Goal: Task Accomplishment & Management: Complete application form

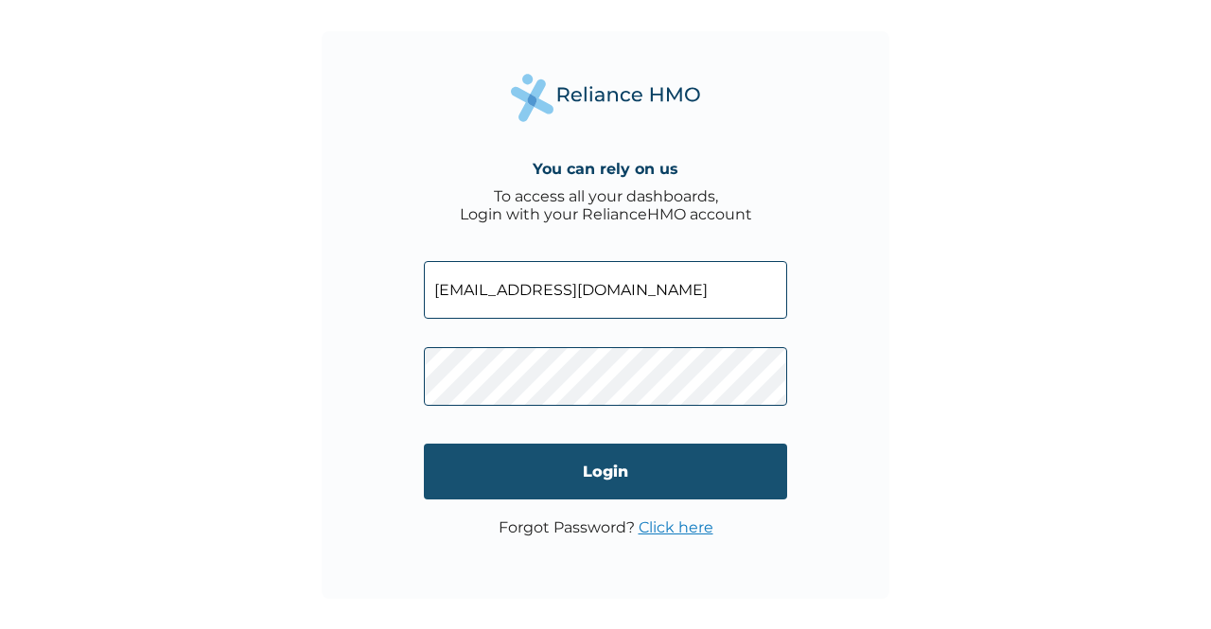
click at [570, 470] on input "Login" at bounding box center [605, 472] width 363 height 56
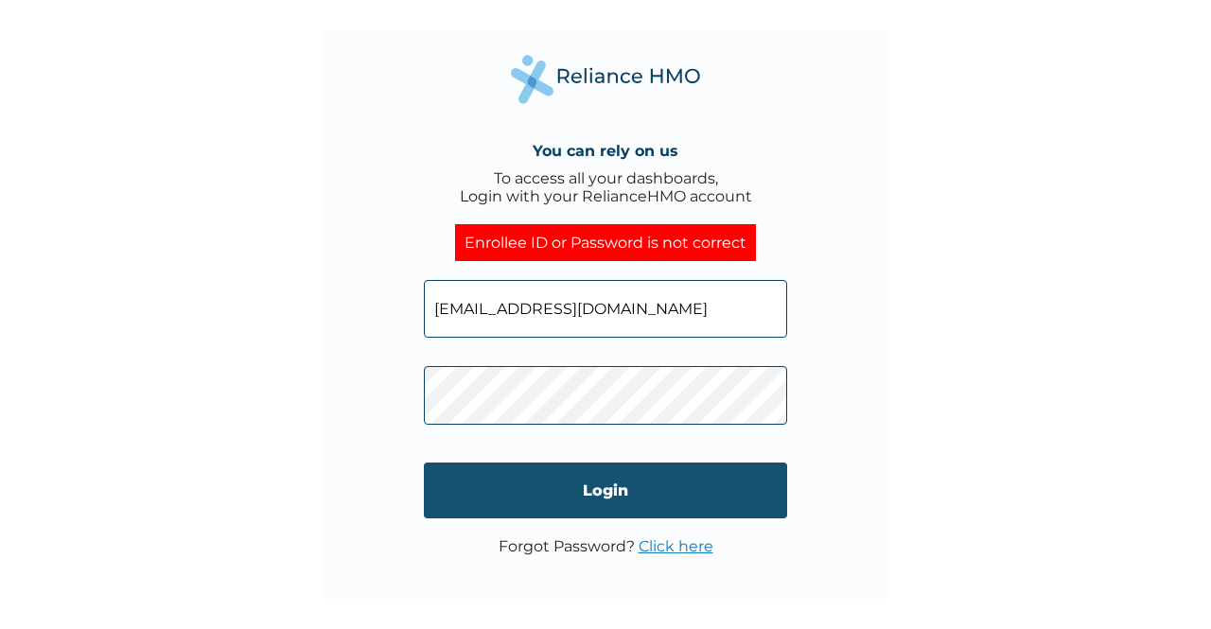
click at [434, 485] on input "Login" at bounding box center [605, 491] width 363 height 56
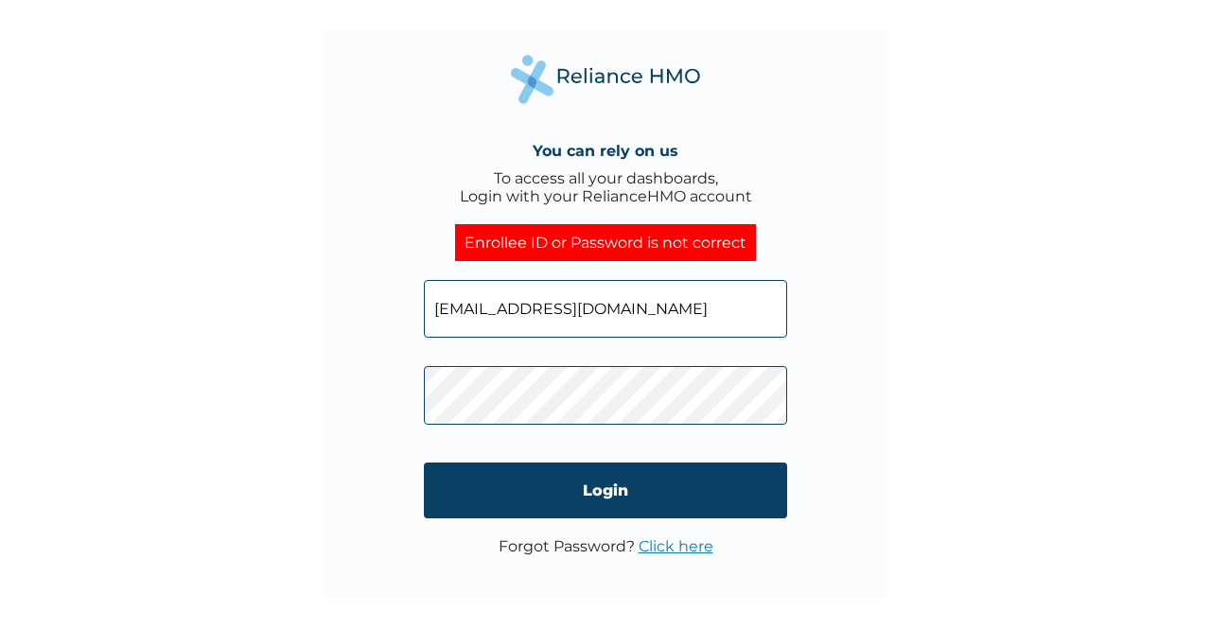
click at [694, 540] on link "Click here" at bounding box center [676, 546] width 75 height 18
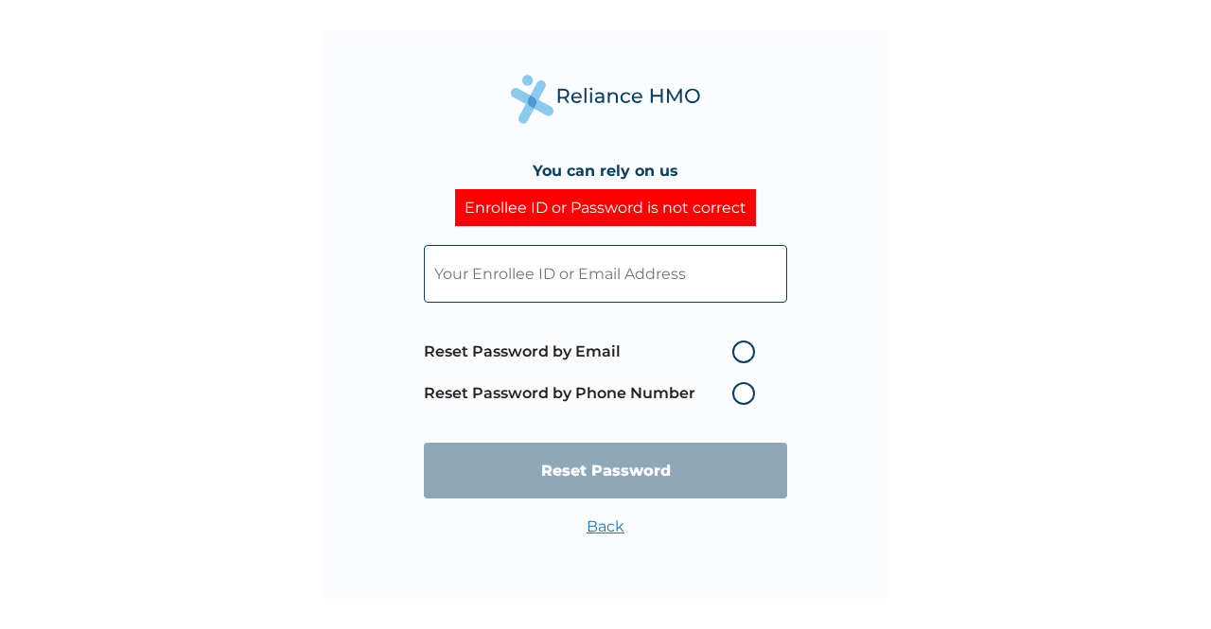
click at [742, 342] on label "Reset Password by Email" at bounding box center [594, 352] width 341 height 23
click at [736, 342] on input "Reset Password by Email" at bounding box center [721, 352] width 30 height 30
radio input "true"
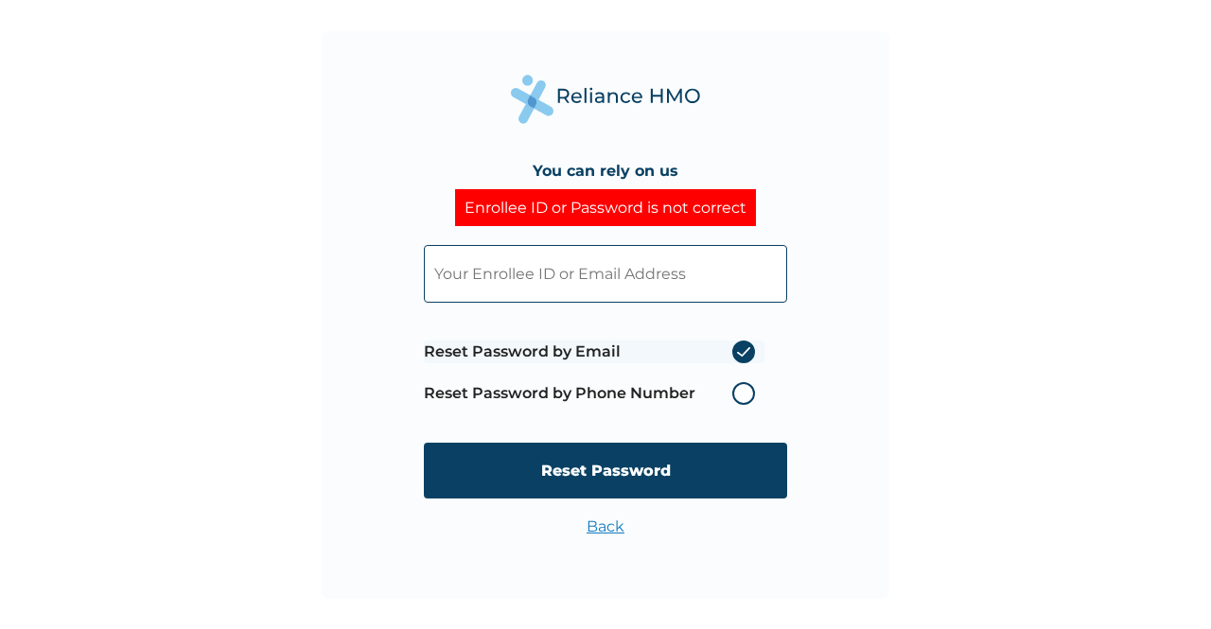
click at [636, 259] on input "text" at bounding box center [605, 274] width 363 height 58
type input "[EMAIL_ADDRESS][DOMAIN_NAME]"
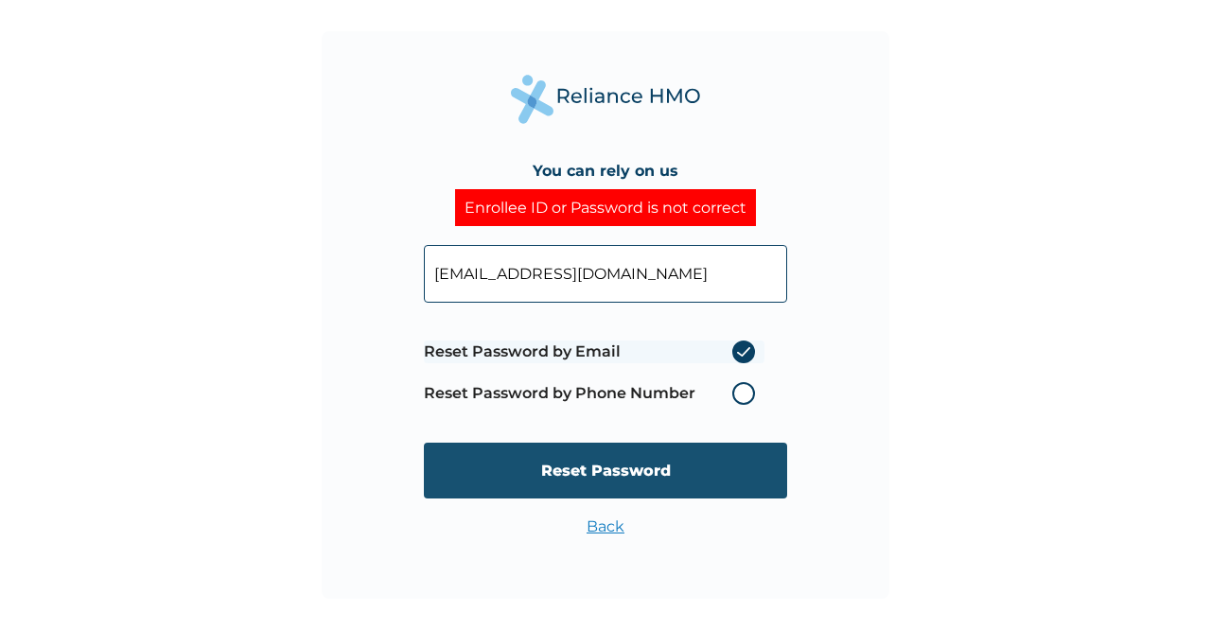
click at [572, 465] on input "Reset Password" at bounding box center [605, 471] width 363 height 56
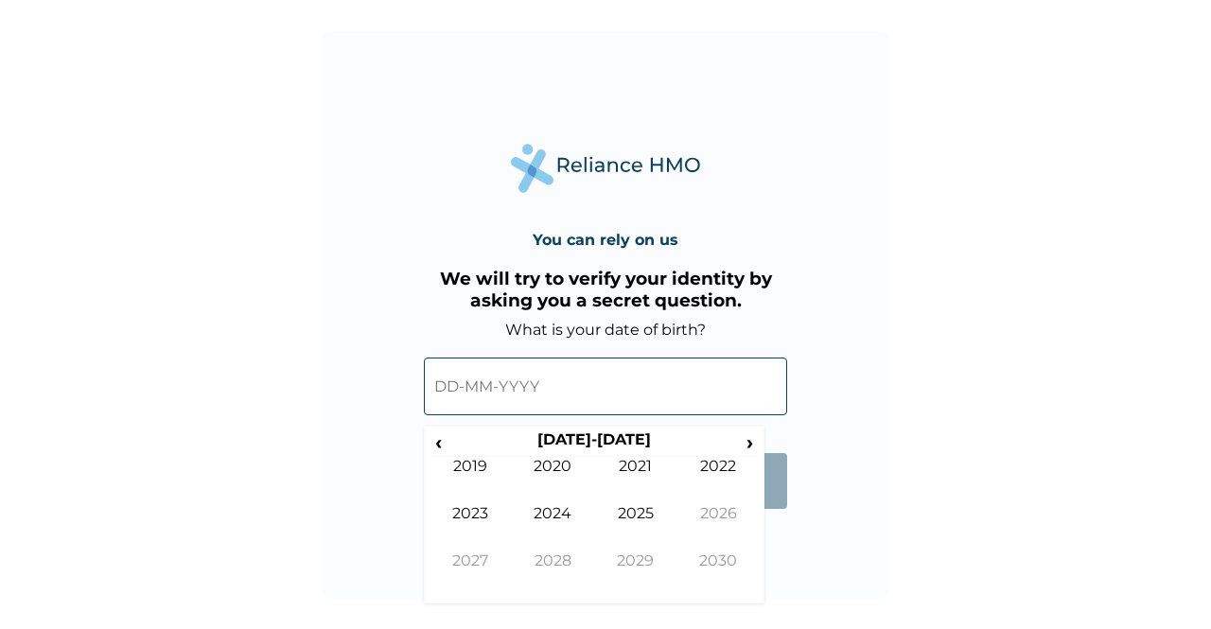
click at [564, 374] on input "text" at bounding box center [605, 387] width 363 height 58
click at [446, 440] on span "‹" at bounding box center [439, 442] width 20 height 24
click at [657, 524] on td "1995" at bounding box center [635, 527] width 83 height 47
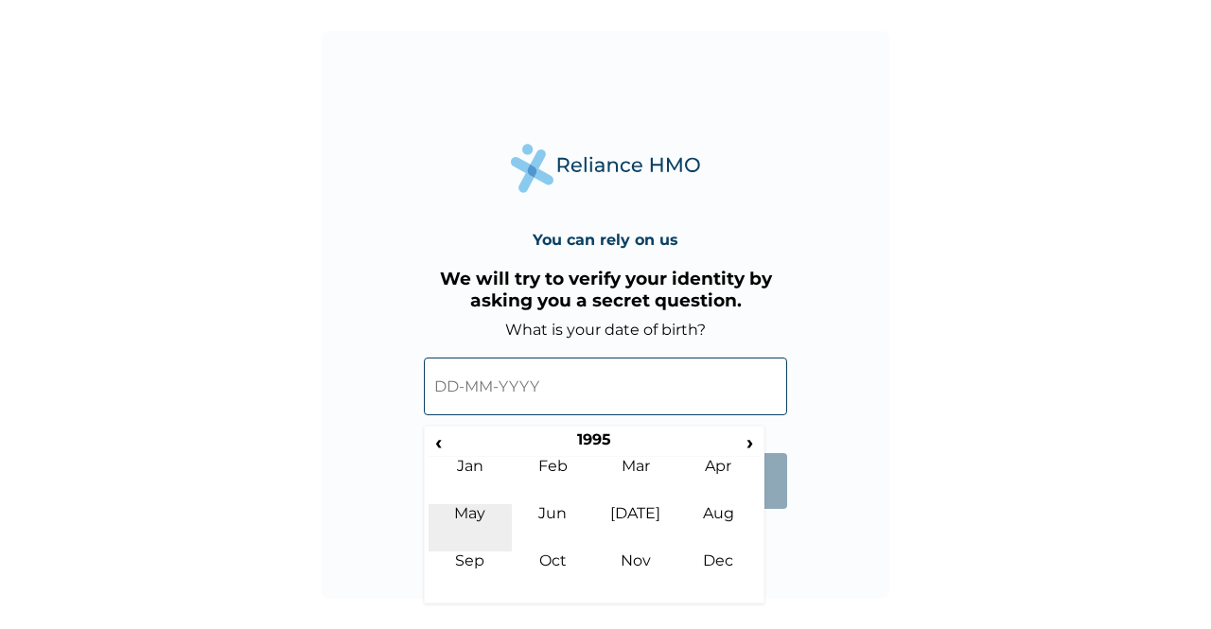
click at [467, 523] on td "May" at bounding box center [470, 527] width 83 height 47
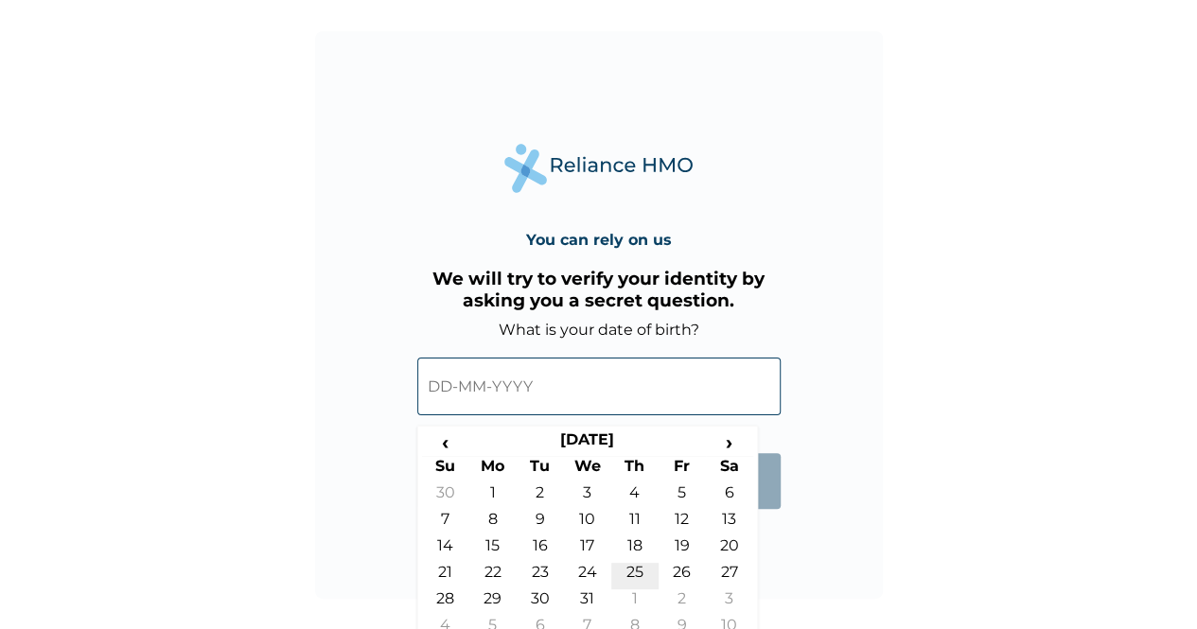
click at [636, 578] on td "25" at bounding box center [634, 576] width 47 height 26
type input "25-05-1995"
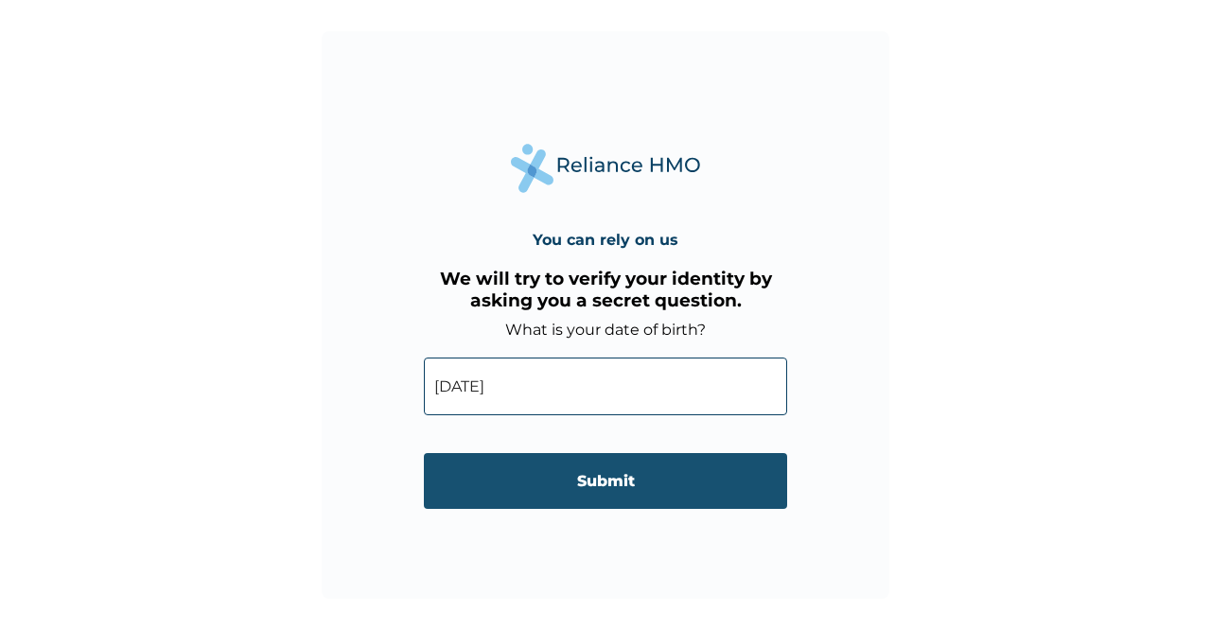
click at [606, 469] on input "Submit" at bounding box center [605, 481] width 363 height 56
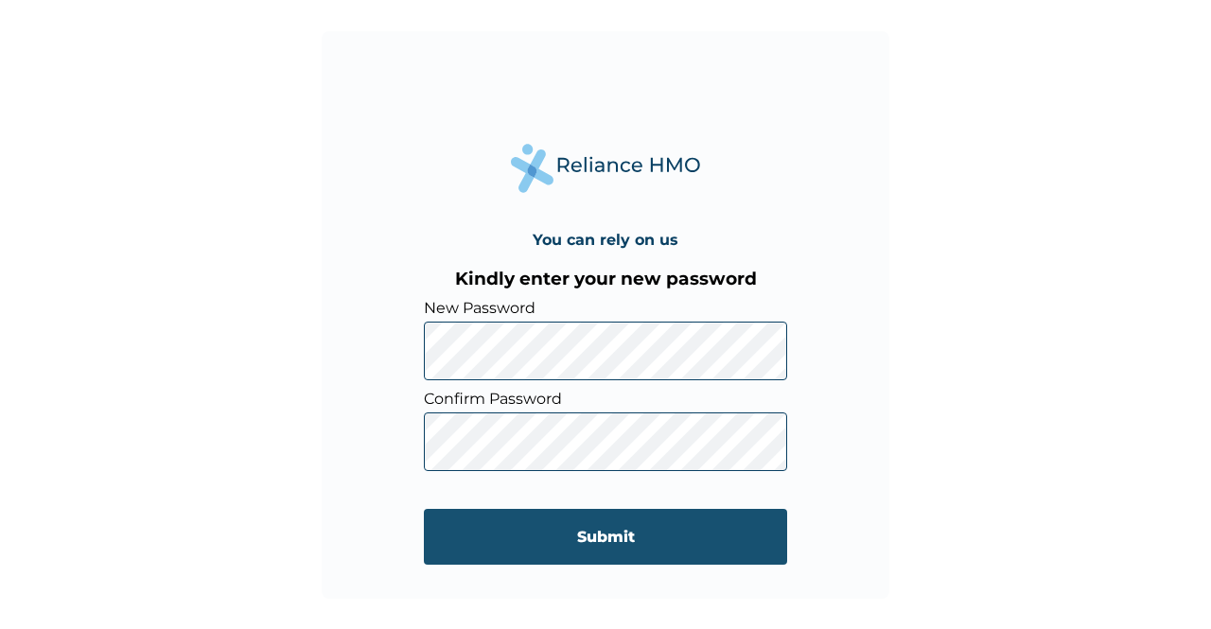
click at [431, 523] on input "Submit" at bounding box center [605, 537] width 363 height 56
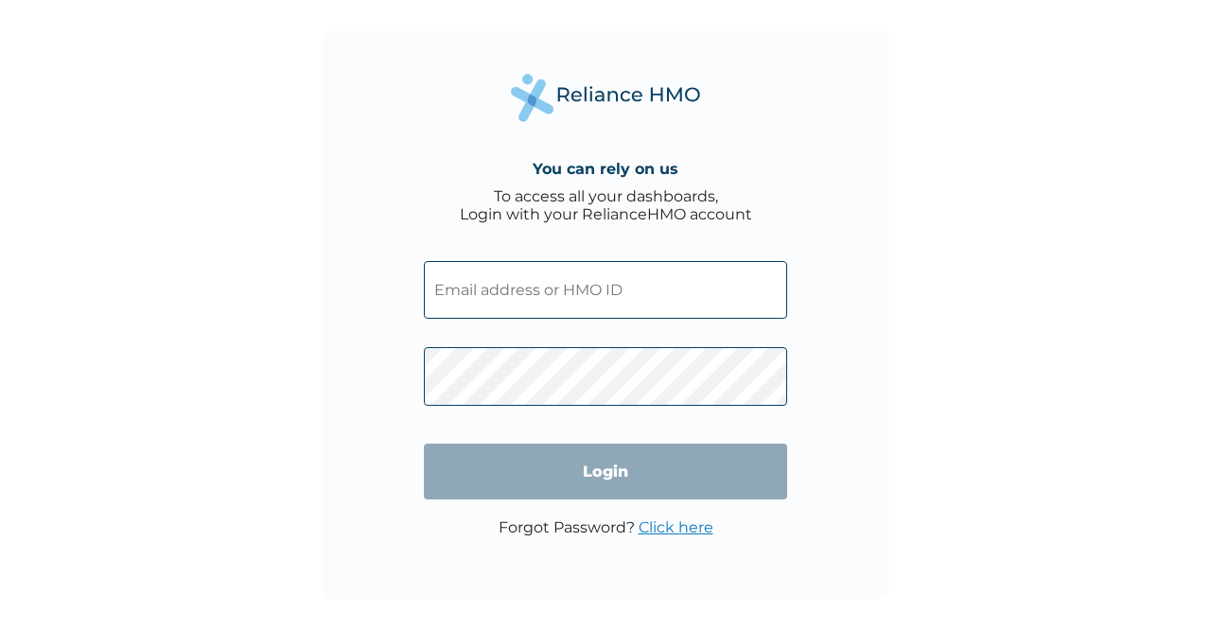
type input "[EMAIL_ADDRESS][DOMAIN_NAME]"
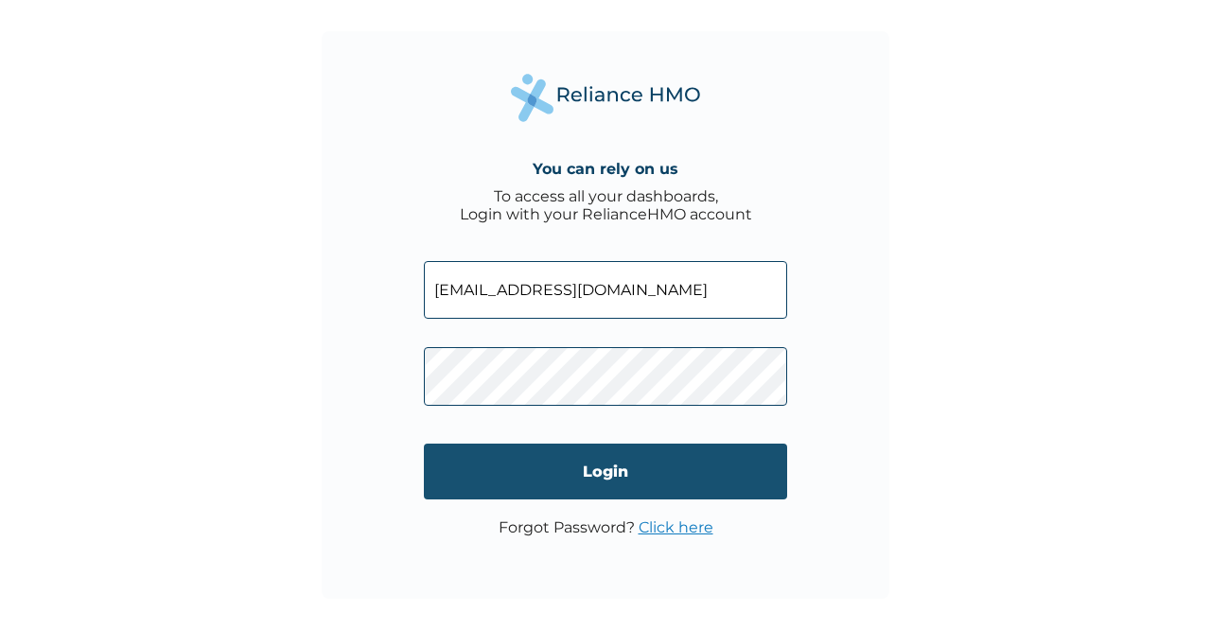
click at [496, 470] on input "Login" at bounding box center [605, 472] width 363 height 56
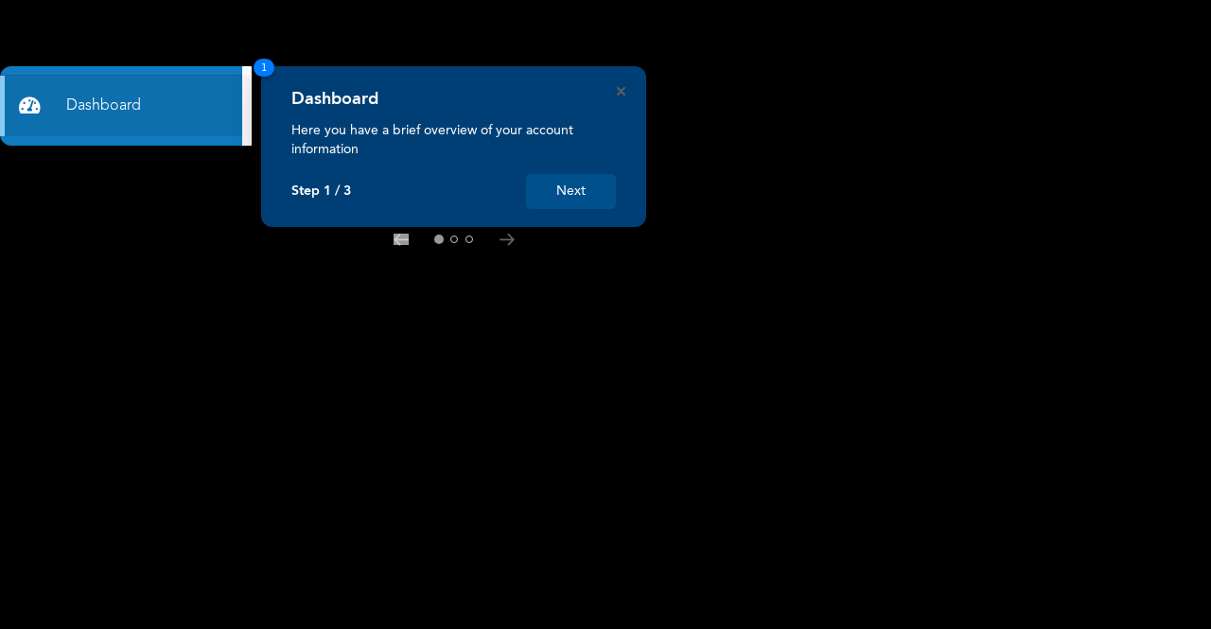
click at [551, 185] on button "Next" at bounding box center [571, 191] width 90 height 35
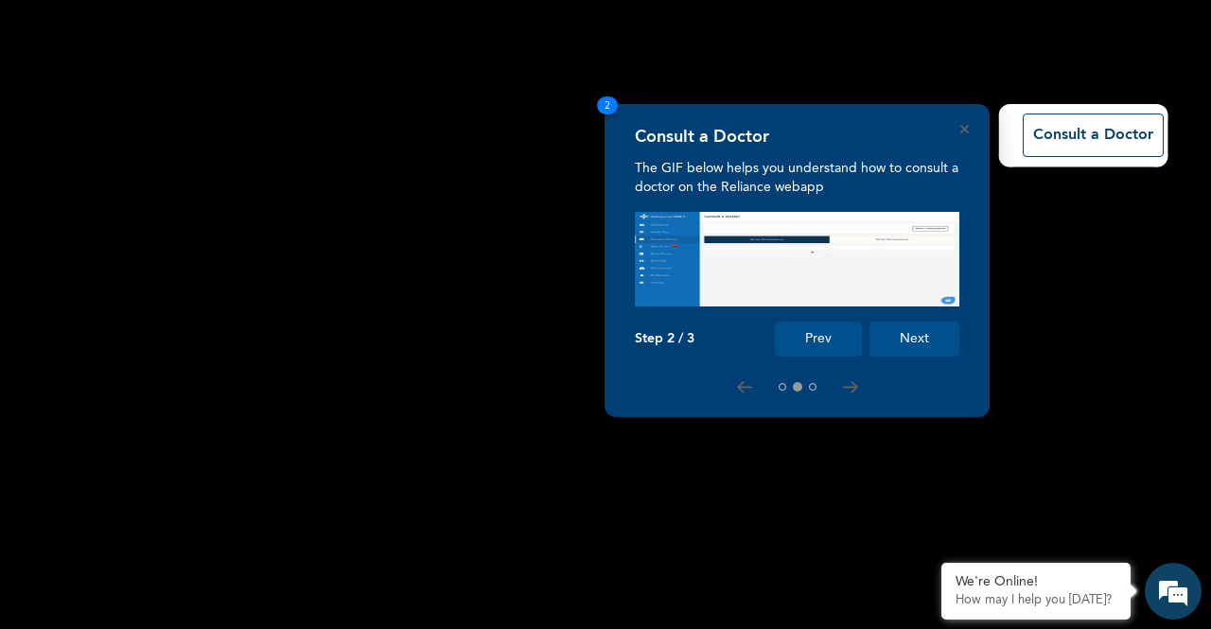
click at [897, 336] on button "Next" at bounding box center [914, 339] width 90 height 35
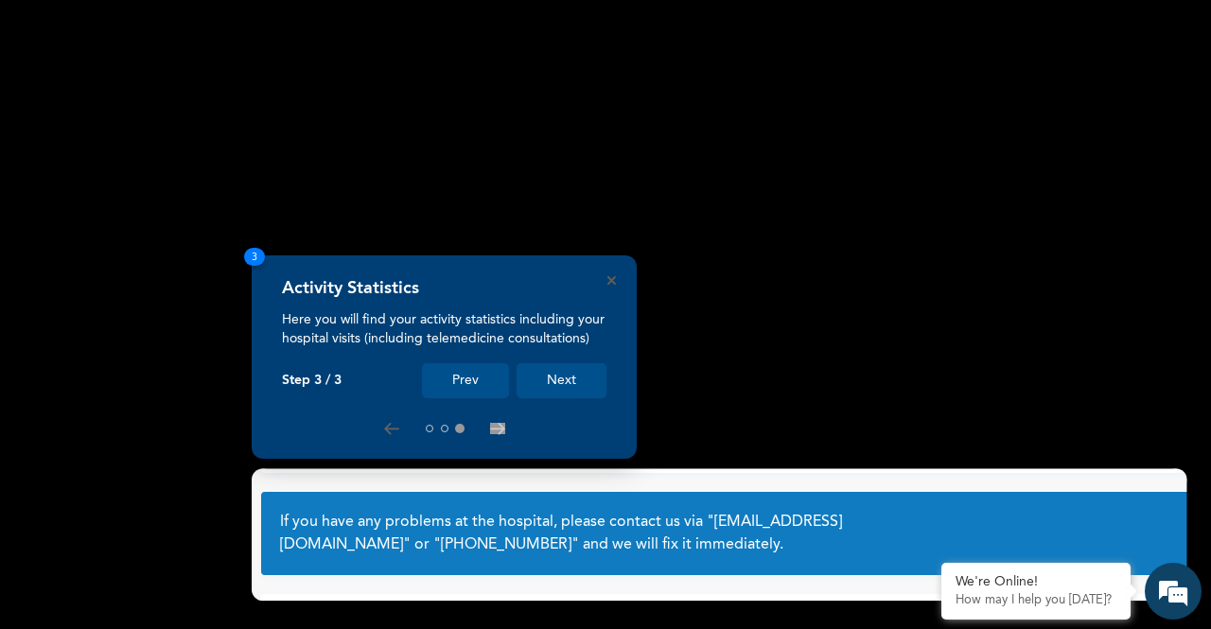
scroll to position [116, 0]
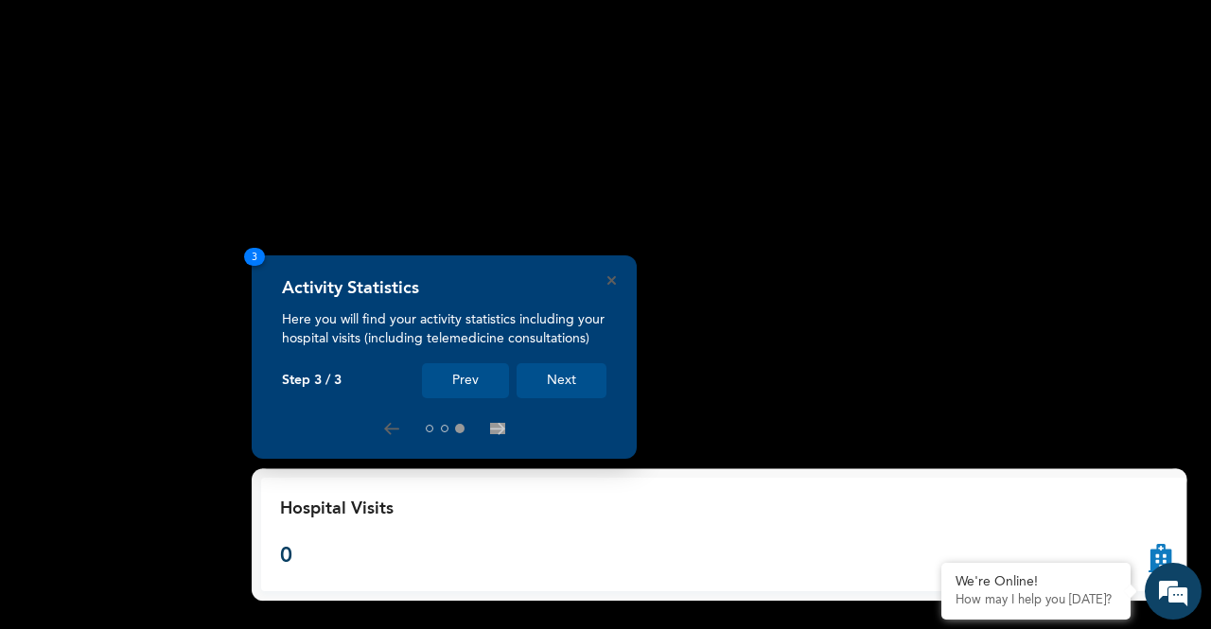
click at [579, 381] on button "Next" at bounding box center [562, 380] width 90 height 35
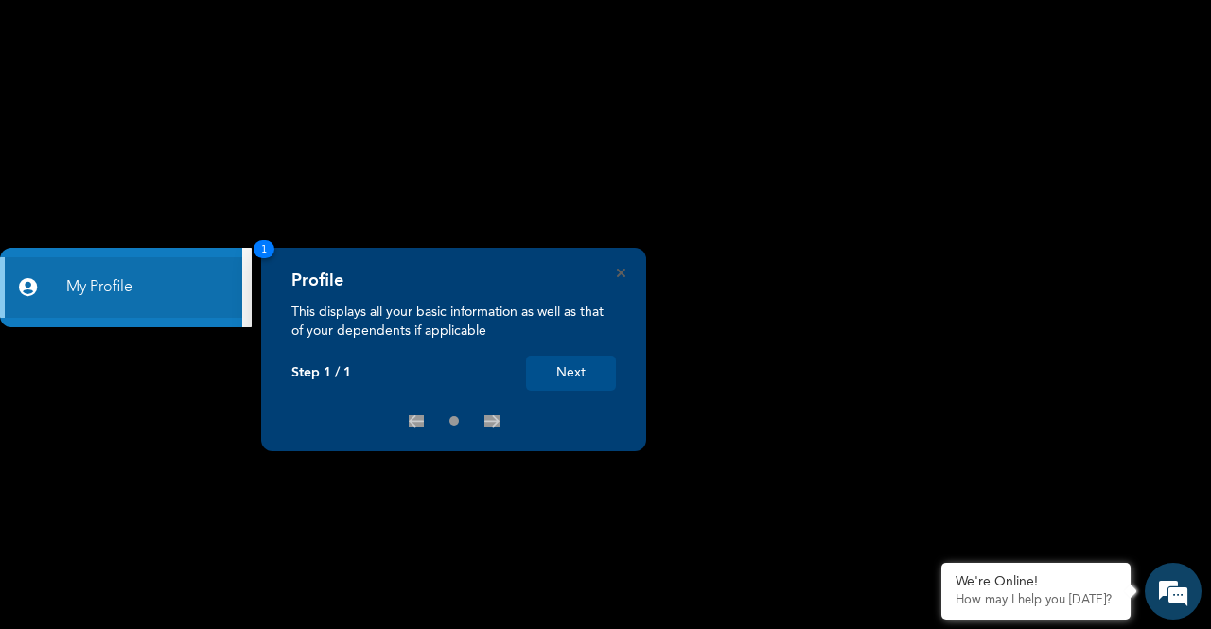
click at [561, 383] on button "Next" at bounding box center [571, 373] width 90 height 35
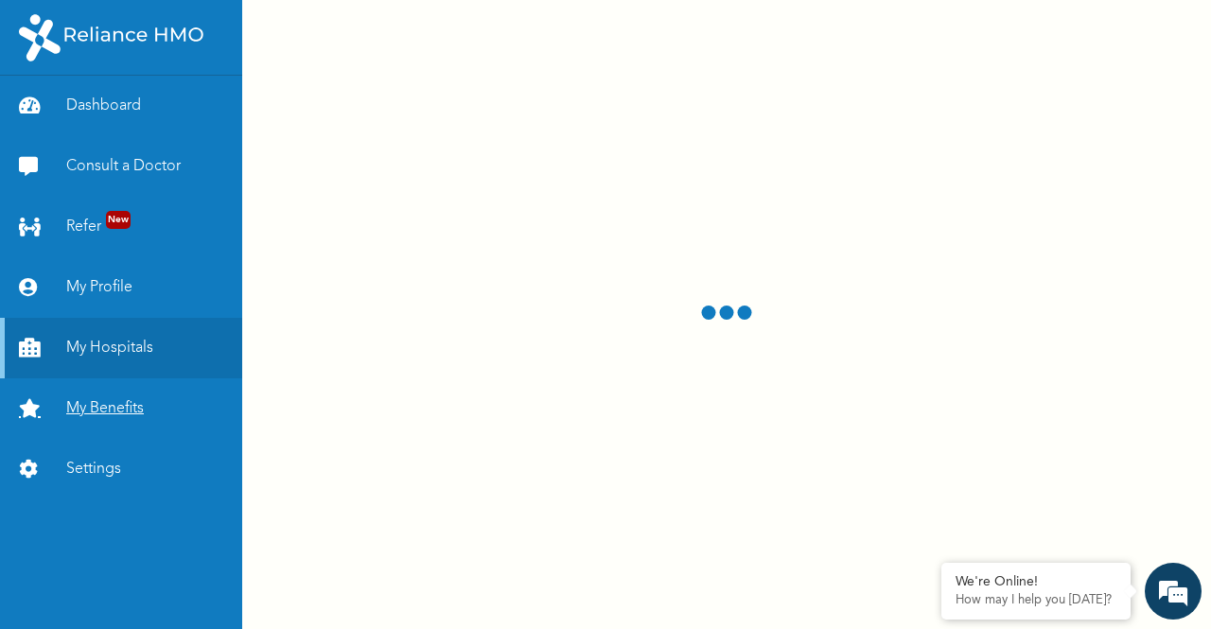
click at [125, 415] on link "My Benefits" at bounding box center [121, 408] width 242 height 61
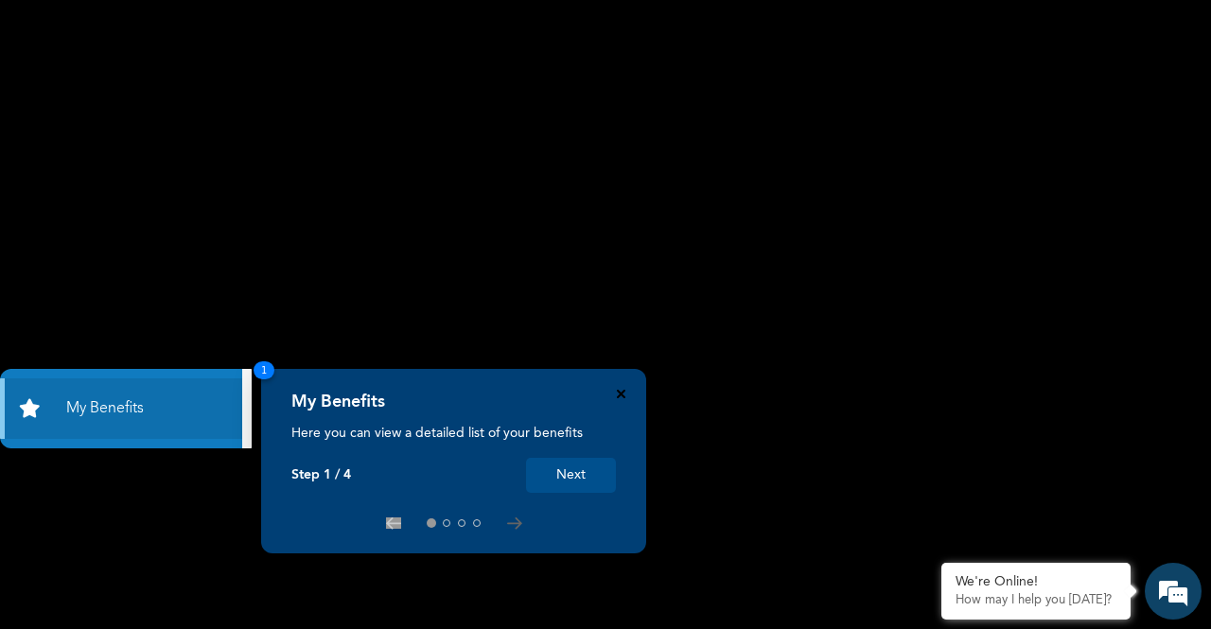
click at [622, 395] on icon "Close" at bounding box center [621, 394] width 9 height 9
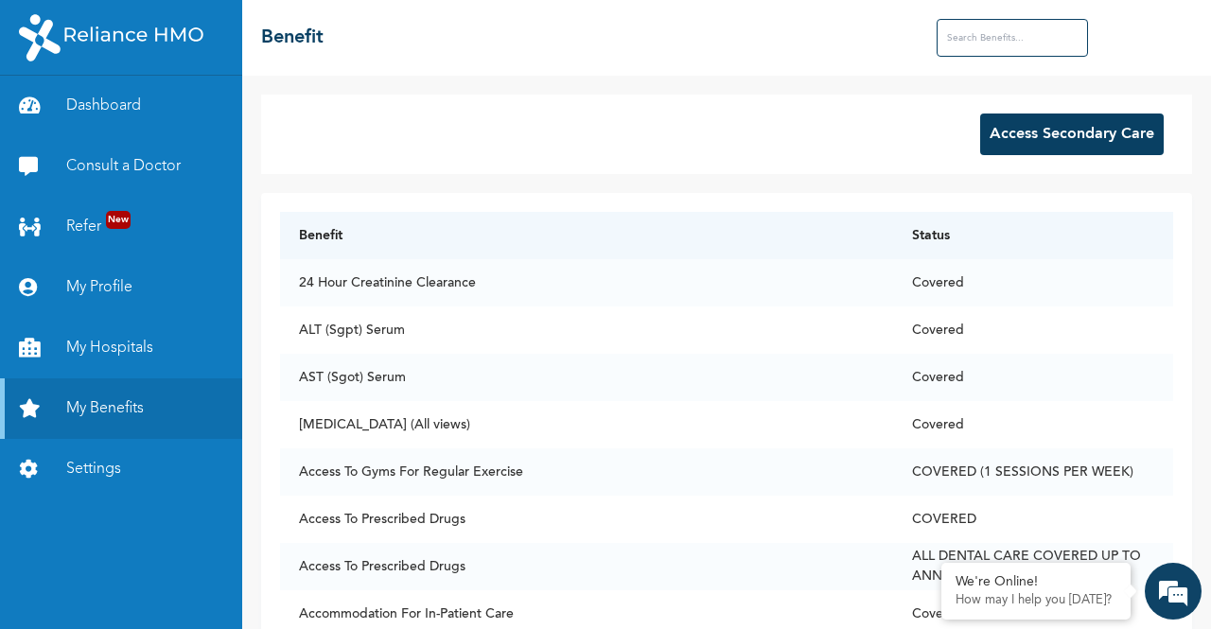
click at [1183, 139] on div "Access Secondary Care Benefit Status 24 Hour Creatinine Clearance Covered ALT (…" at bounding box center [726, 352] width 969 height 553
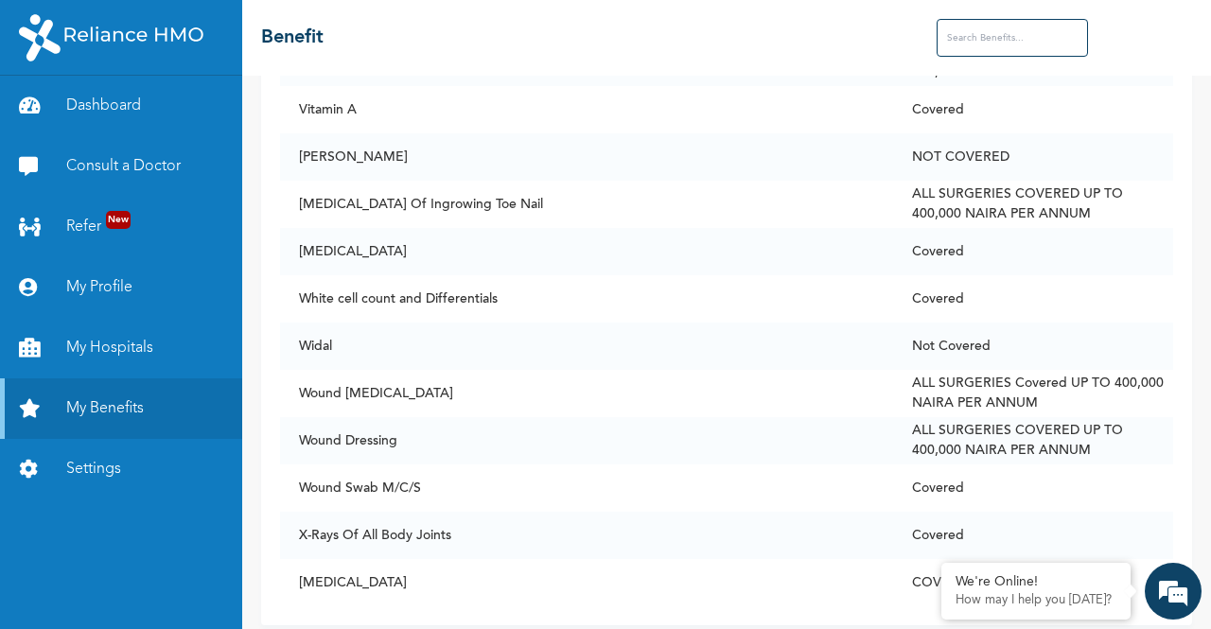
scroll to position [14572, 0]
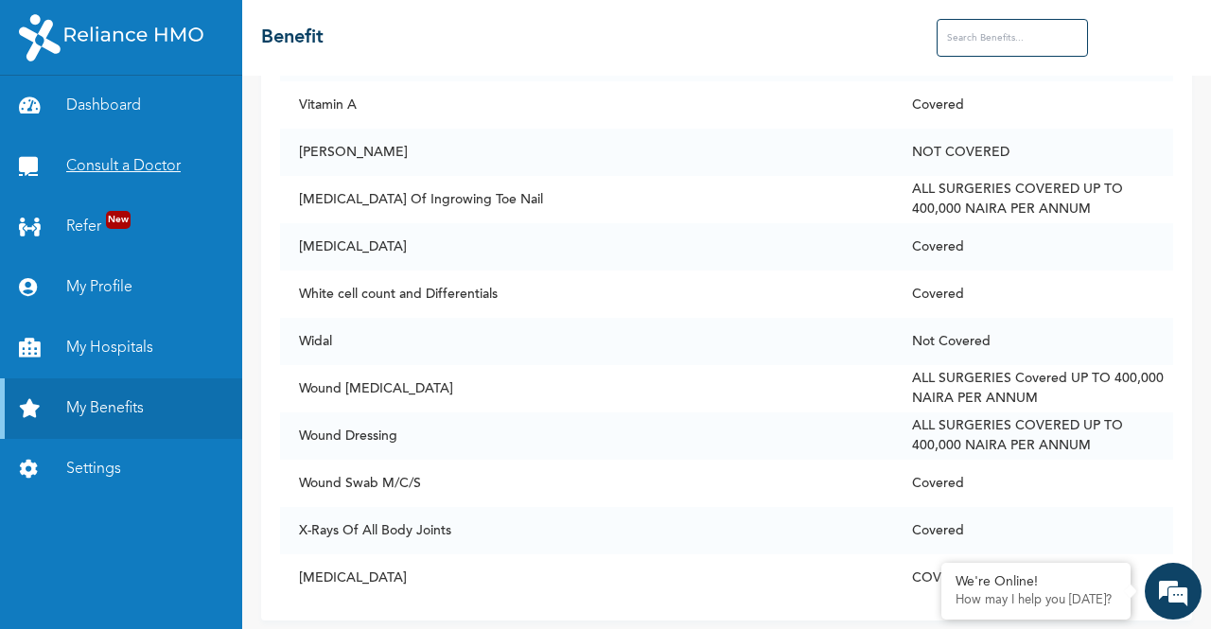
click at [149, 169] on link "Consult a Doctor" at bounding box center [121, 166] width 242 height 61
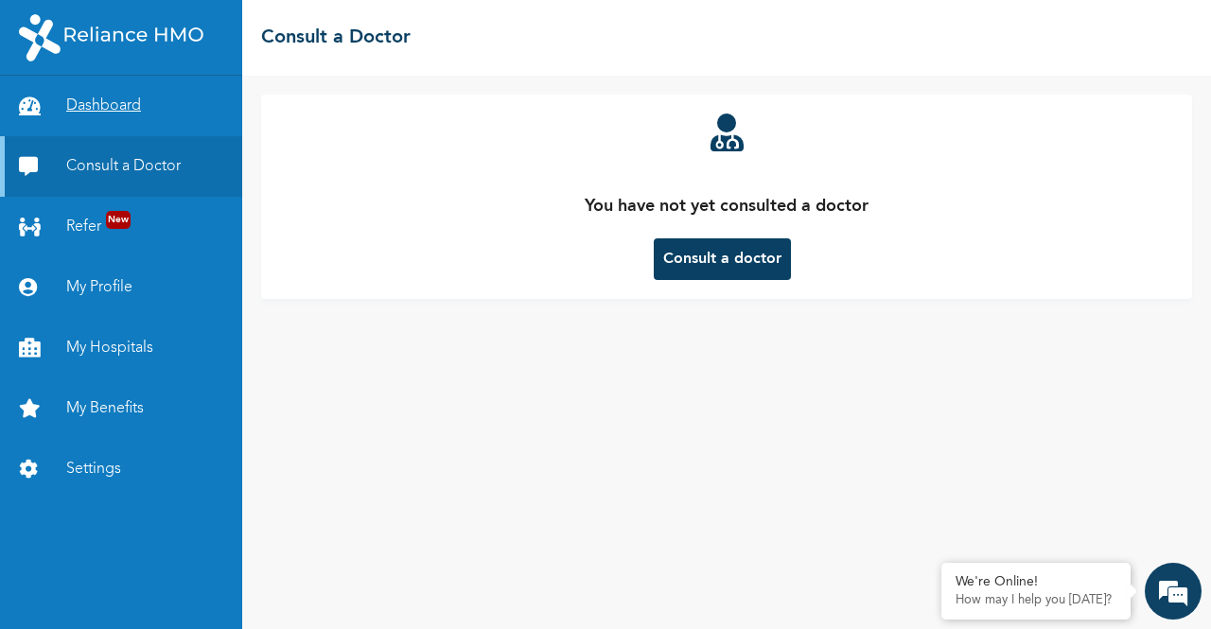
click at [120, 101] on link "Dashboard" at bounding box center [121, 106] width 242 height 61
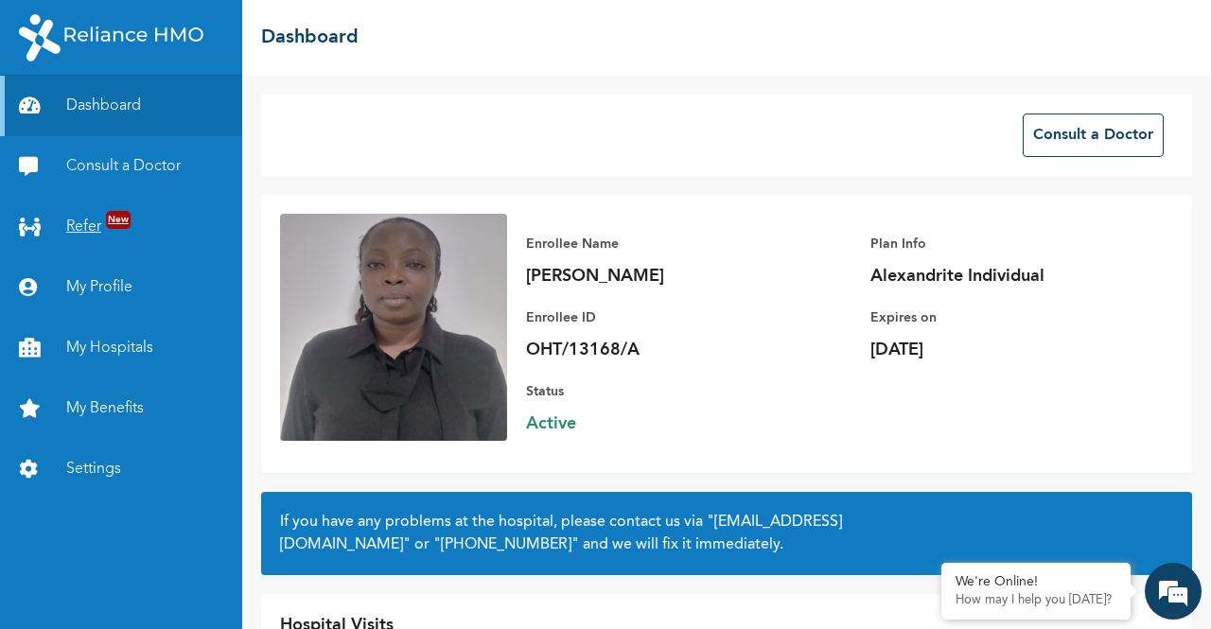
click at [81, 215] on link "Refer New" at bounding box center [121, 227] width 242 height 61
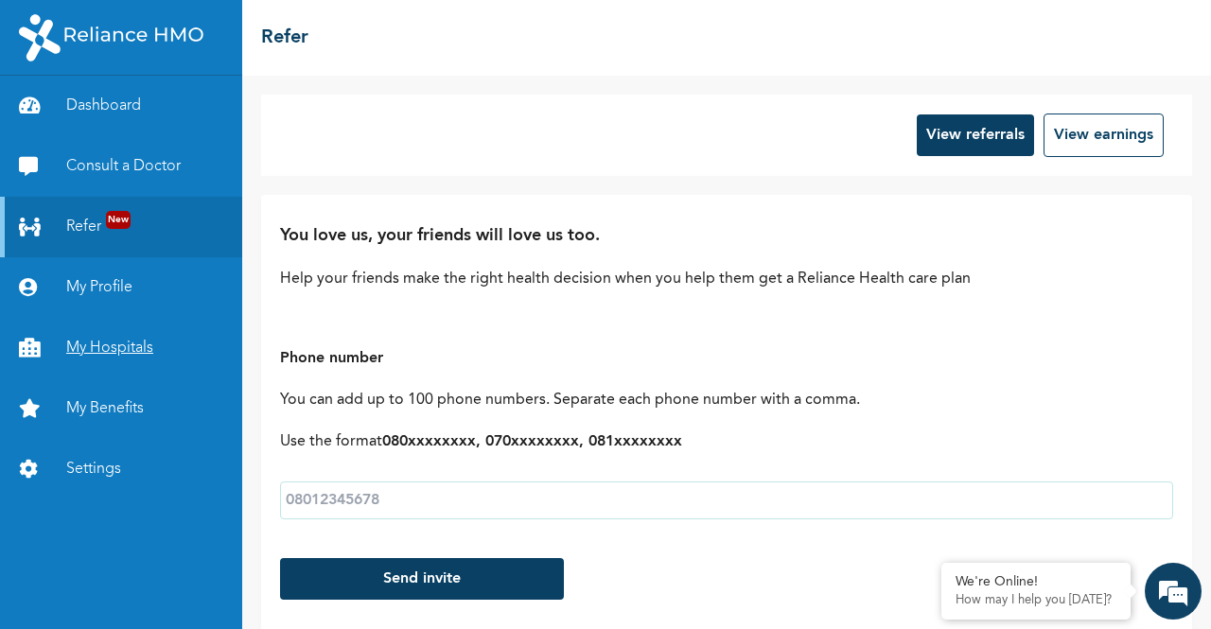
click at [111, 363] on link "My Hospitals" at bounding box center [121, 348] width 242 height 61
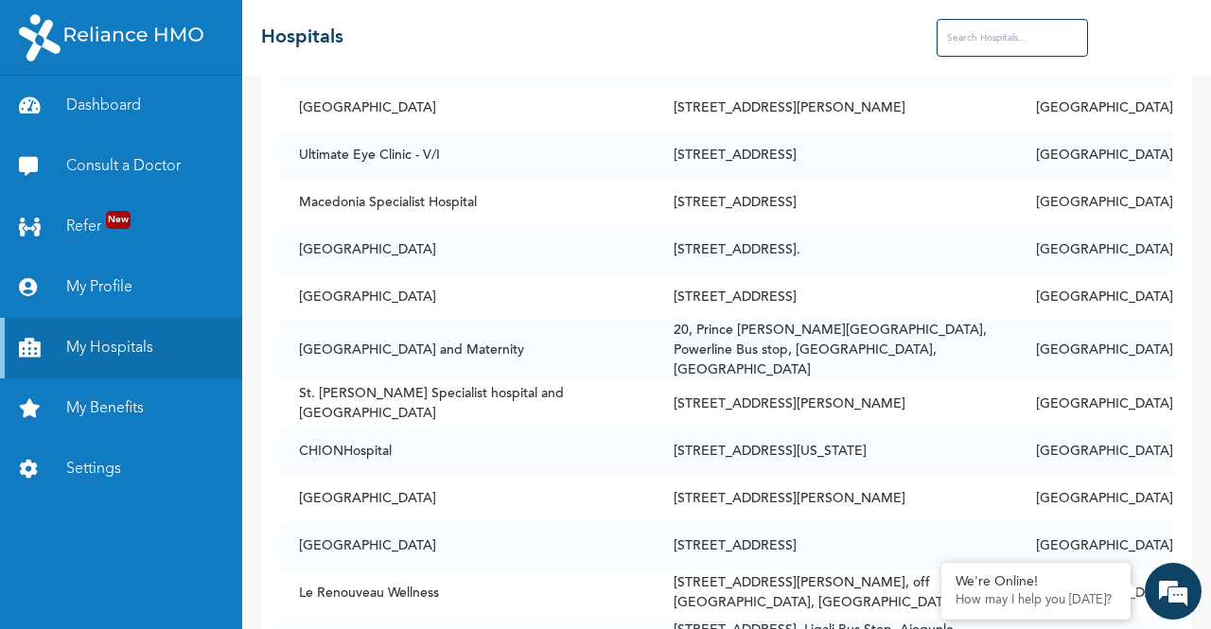
scroll to position [8325, 0]
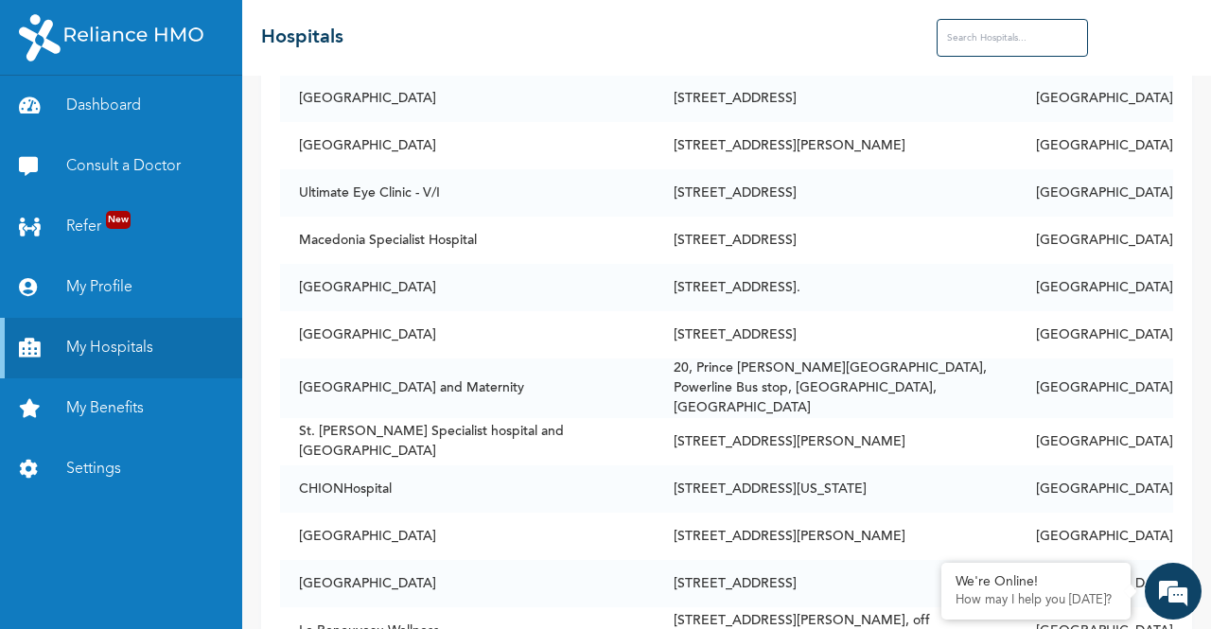
click at [1019, 26] on input "text" at bounding box center [1012, 38] width 151 height 38
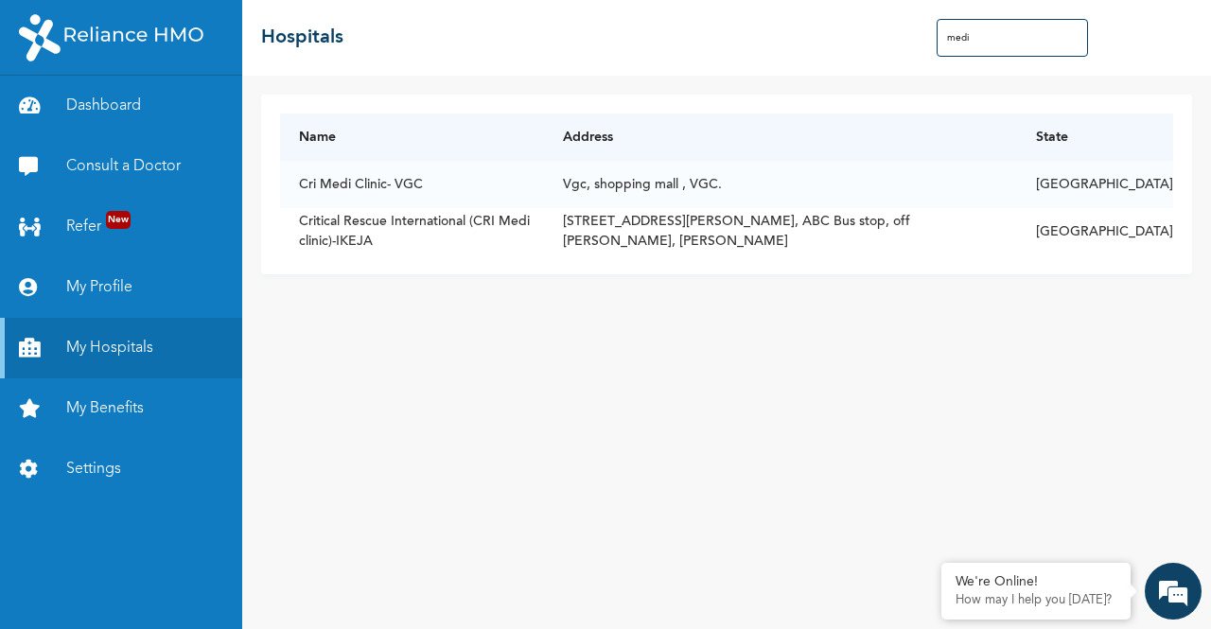
scroll to position [0, 0]
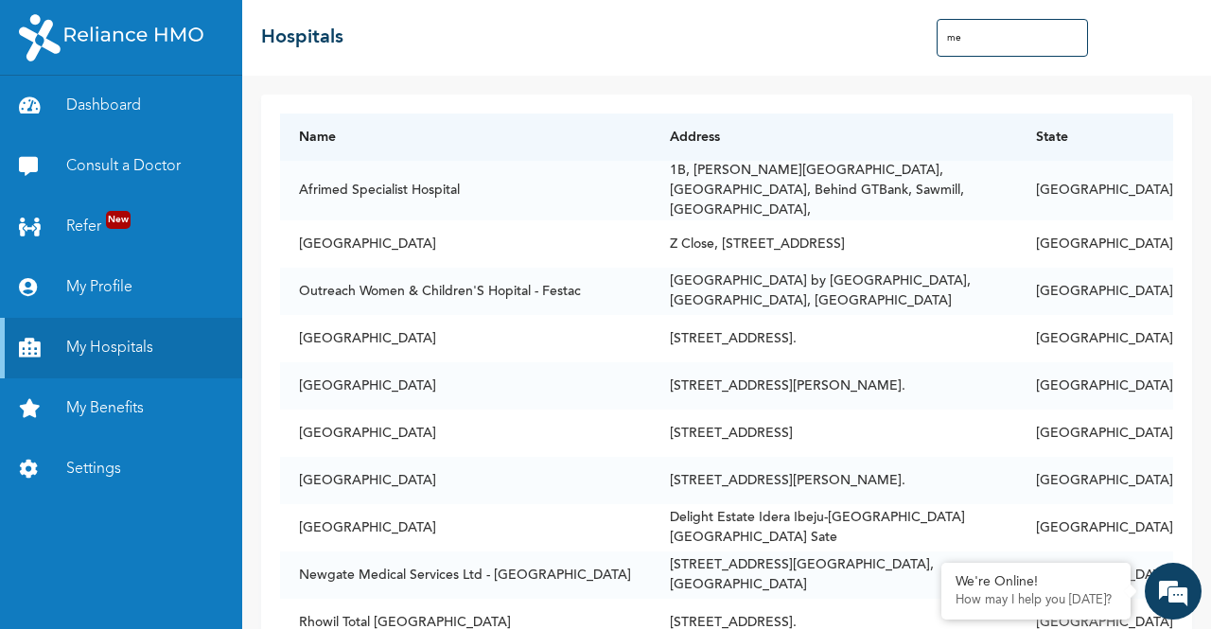
type input "m"
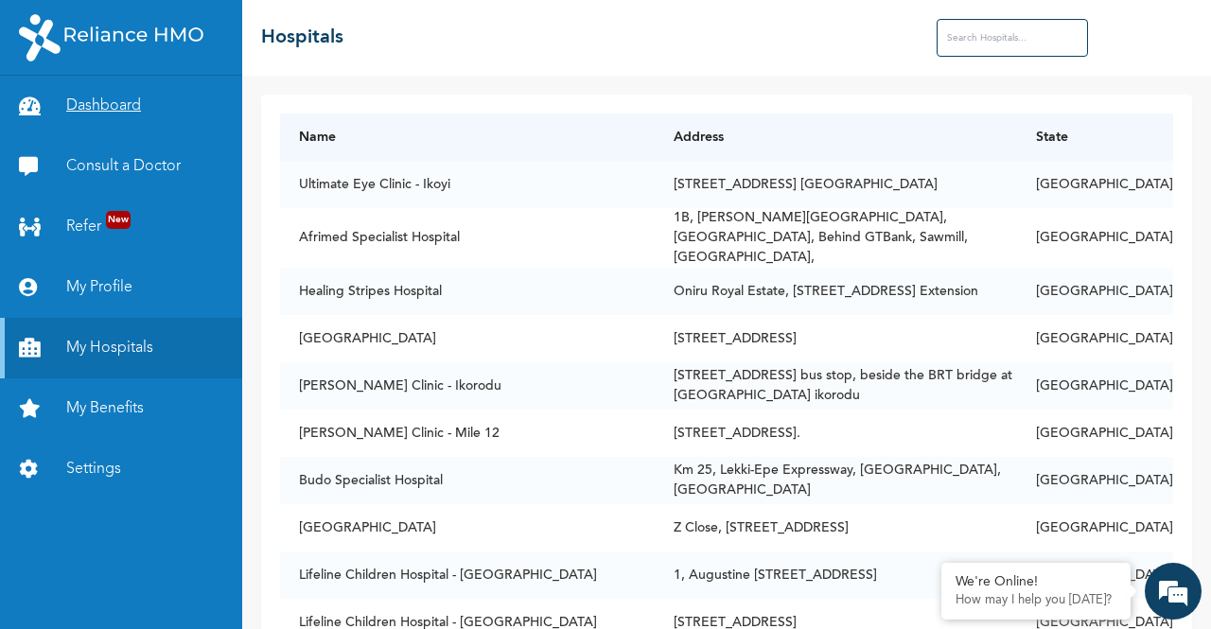
click at [95, 103] on link "Dashboard" at bounding box center [121, 106] width 242 height 61
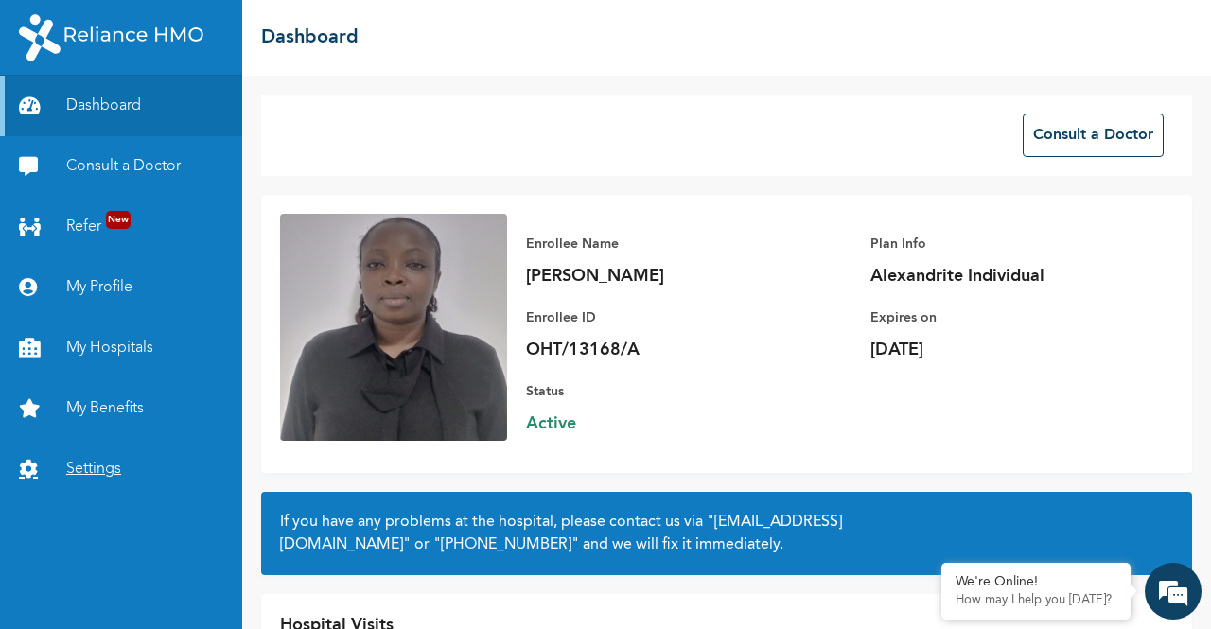
click at [95, 462] on link "Settings" at bounding box center [121, 469] width 242 height 61
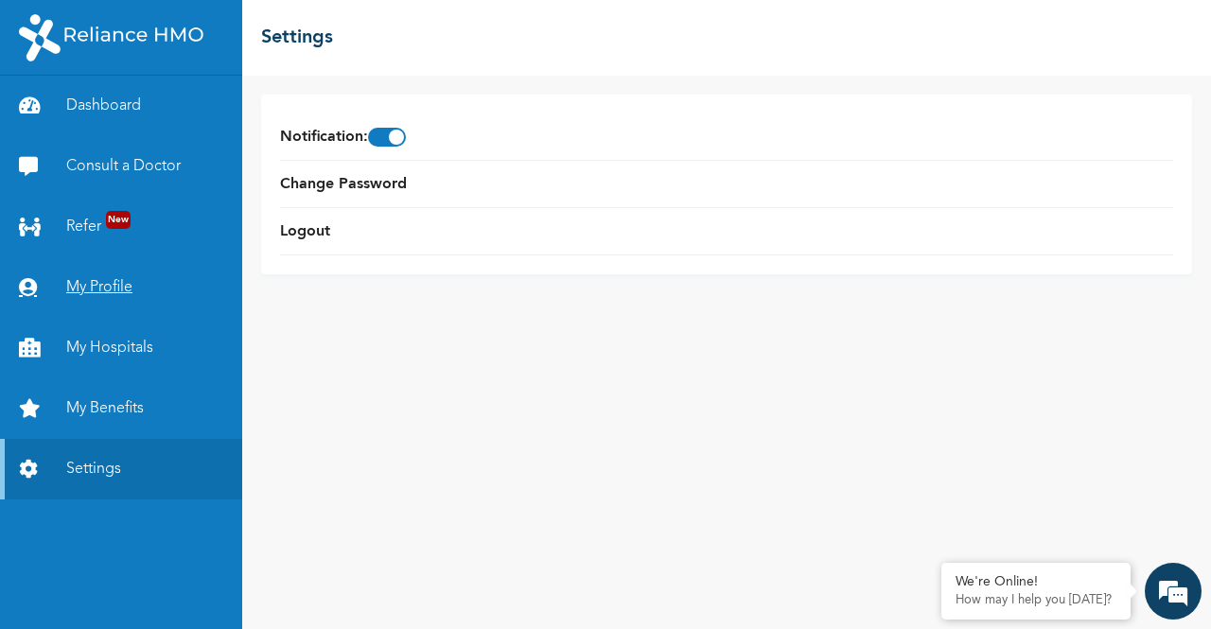
click at [108, 272] on link "My Profile" at bounding box center [121, 287] width 242 height 61
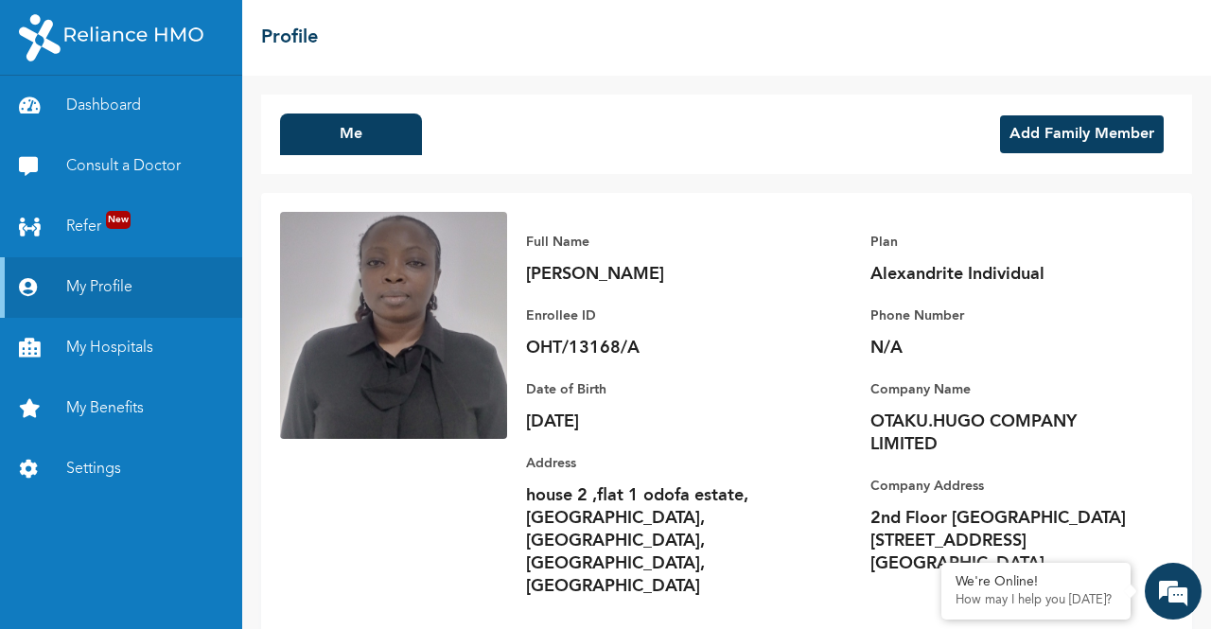
click at [1081, 130] on button "Add Family Member" at bounding box center [1082, 134] width 164 height 38
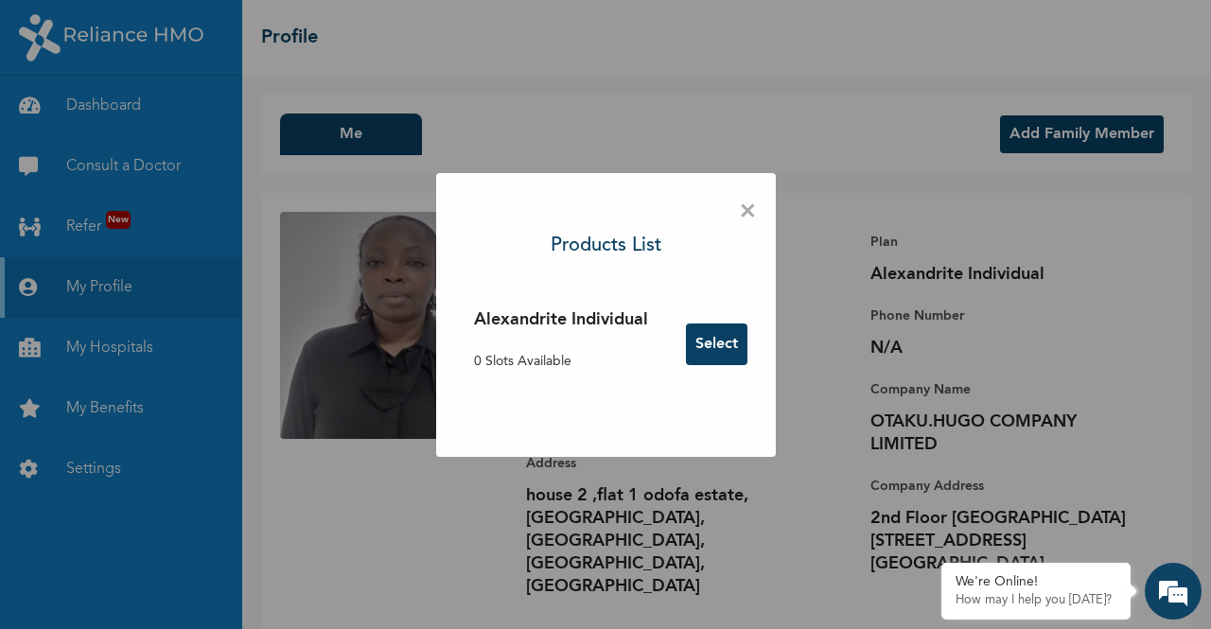
click at [718, 334] on button "Select" at bounding box center [716, 345] width 61 height 42
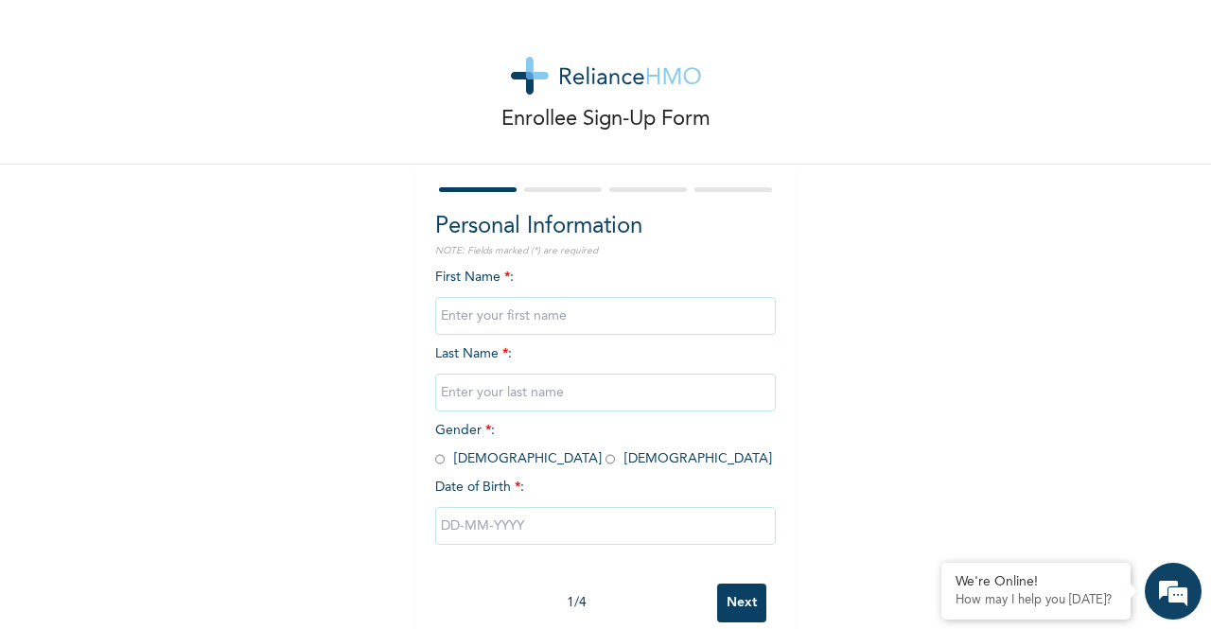
click at [726, 586] on input "Next" at bounding box center [741, 603] width 49 height 39
click at [496, 315] on input "text" at bounding box center [605, 316] width 341 height 38
type input "Grace"
click at [517, 383] on input "text" at bounding box center [605, 393] width 341 height 38
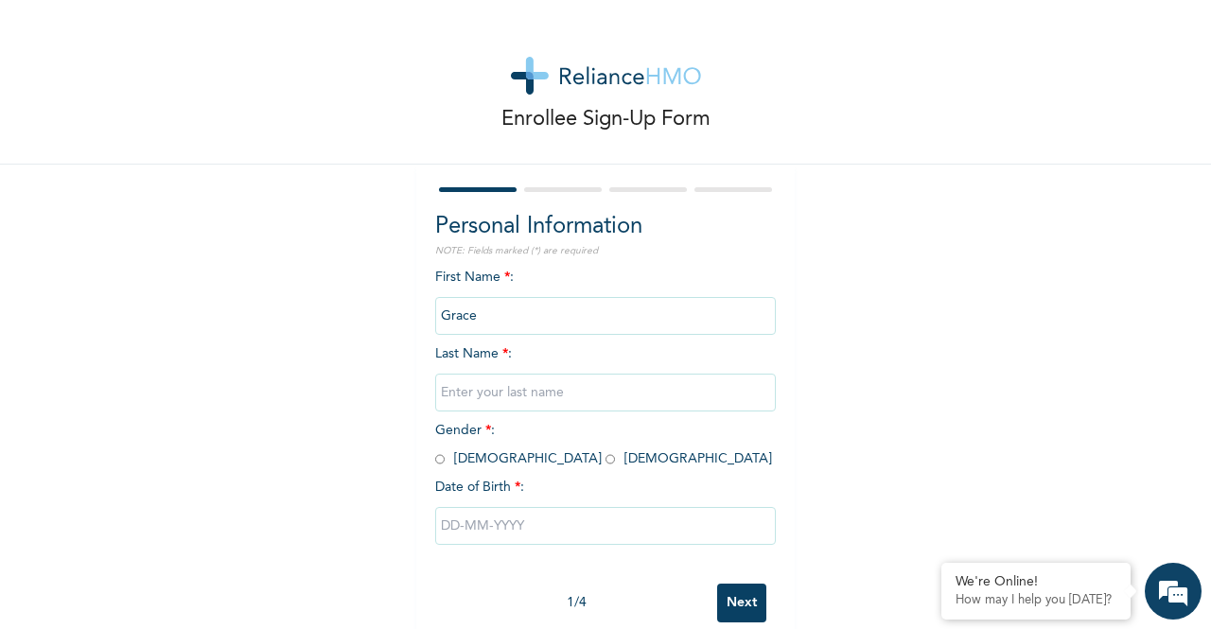
type input "Solomon"
click at [605, 467] on input "radio" at bounding box center [609, 459] width 9 height 18
radio input "true"
click at [500, 536] on input "text" at bounding box center [605, 526] width 341 height 38
select select "9"
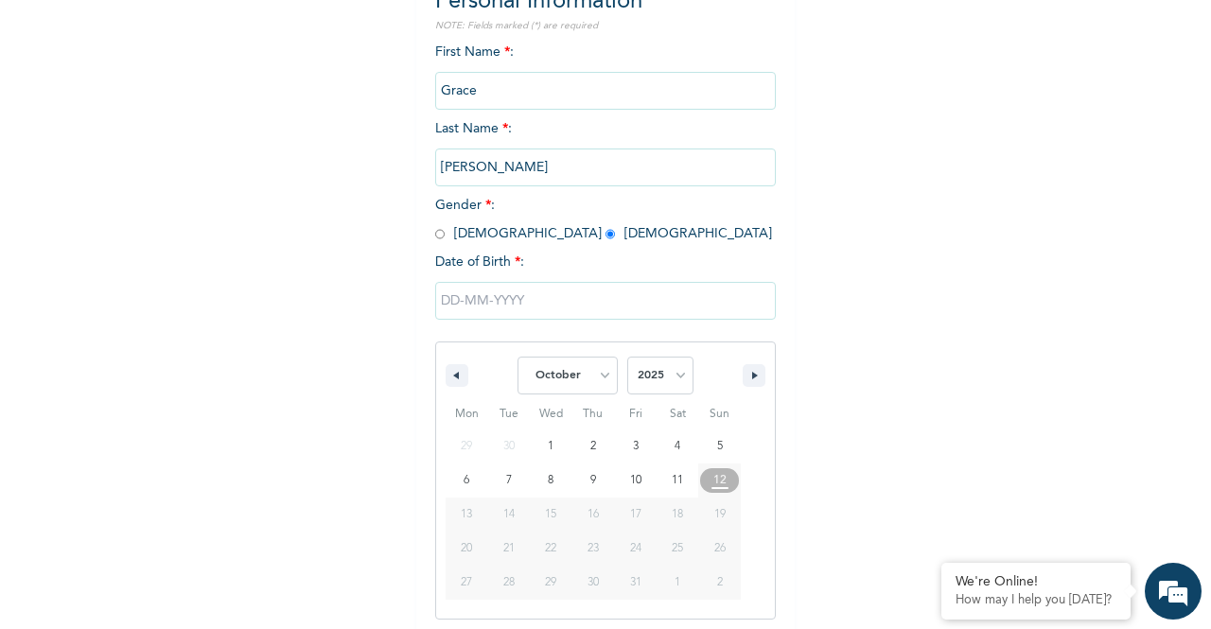
scroll to position [232, 0]
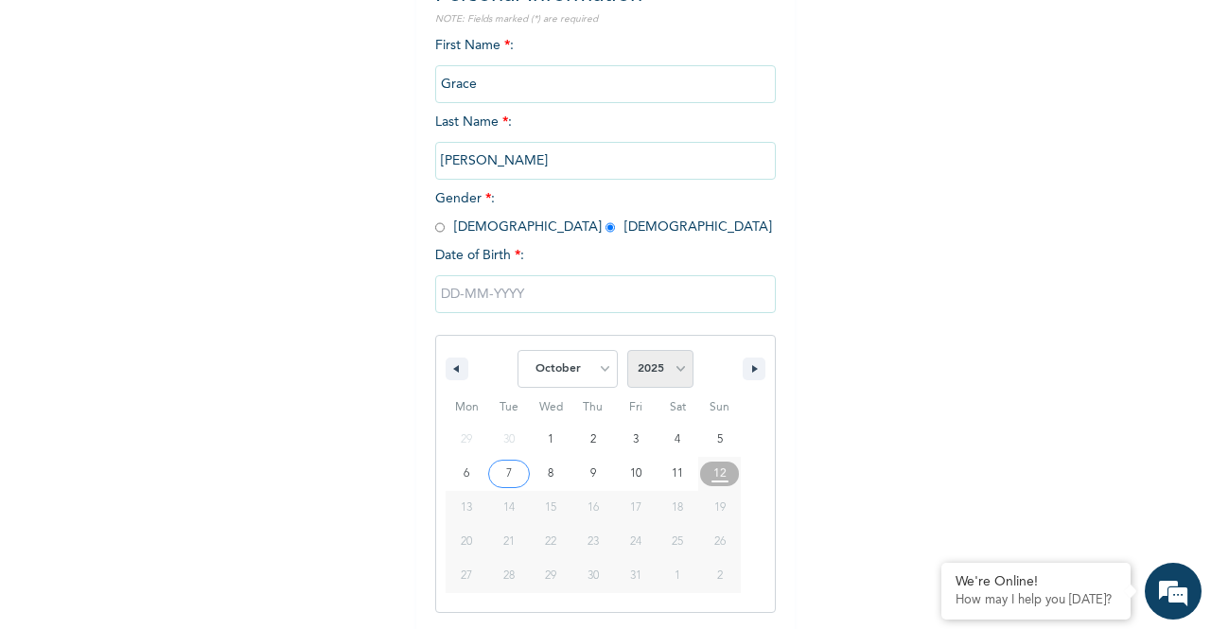
click at [659, 370] on select "2025 2024 2023 2022 2021 2020 2019 2018 2017 2016 2015 2014 2013 2012 2011 2010…" at bounding box center [660, 369] width 66 height 38
select select "1995"
click at [627, 352] on select "2025 2024 2023 2022 2021 2020 2019 2018 2017 2016 2015 2014 2013 2012 2011 2010…" at bounding box center [660, 369] width 66 height 38
click at [604, 381] on select "January February March April May June July August September October November De…" at bounding box center [567, 369] width 100 height 38
select select "4"
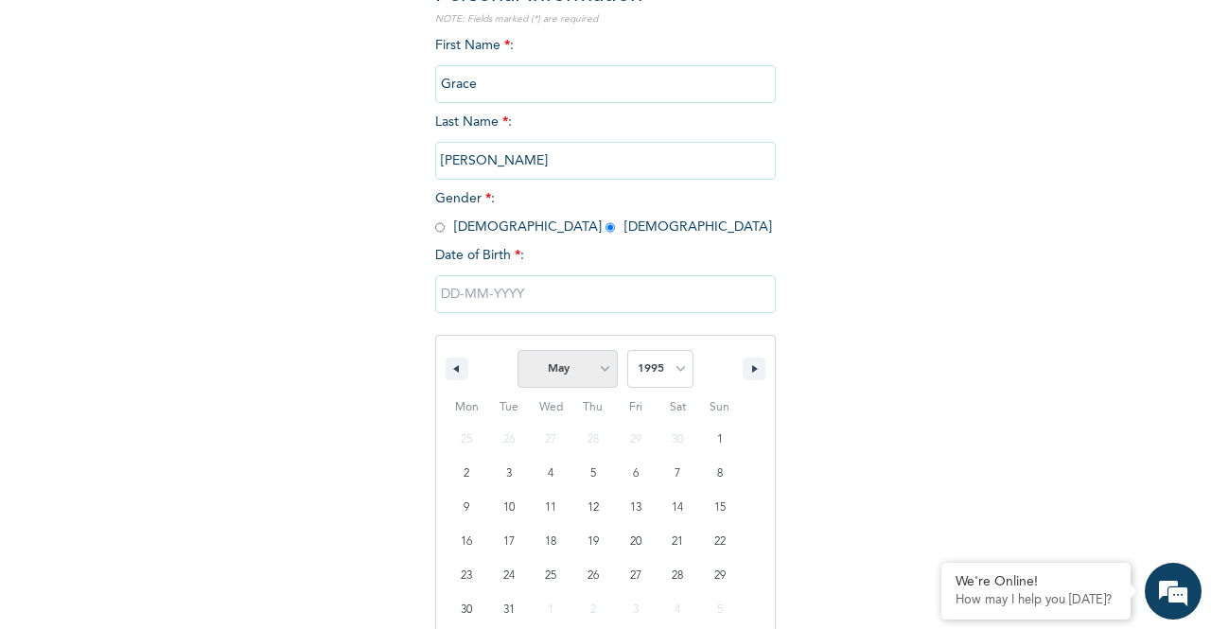
click at [517, 352] on select "January February March April May June July August September October November De…" at bounding box center [567, 369] width 100 height 38
type input "05/25/1995"
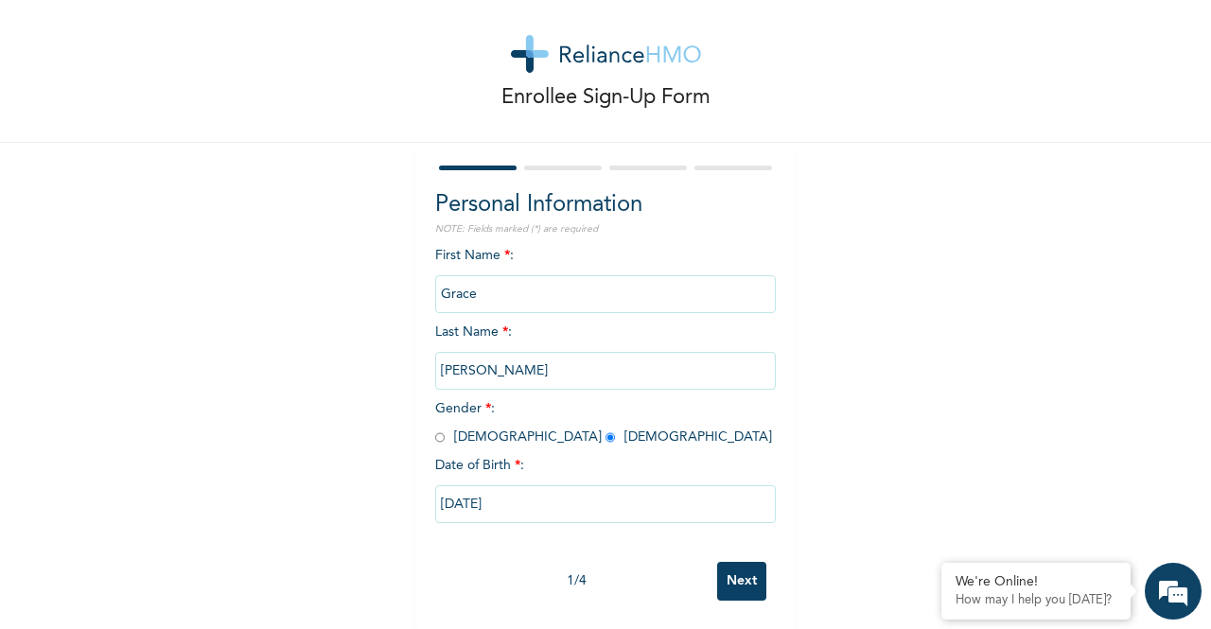
click at [731, 562] on input "Next" at bounding box center [741, 581] width 49 height 39
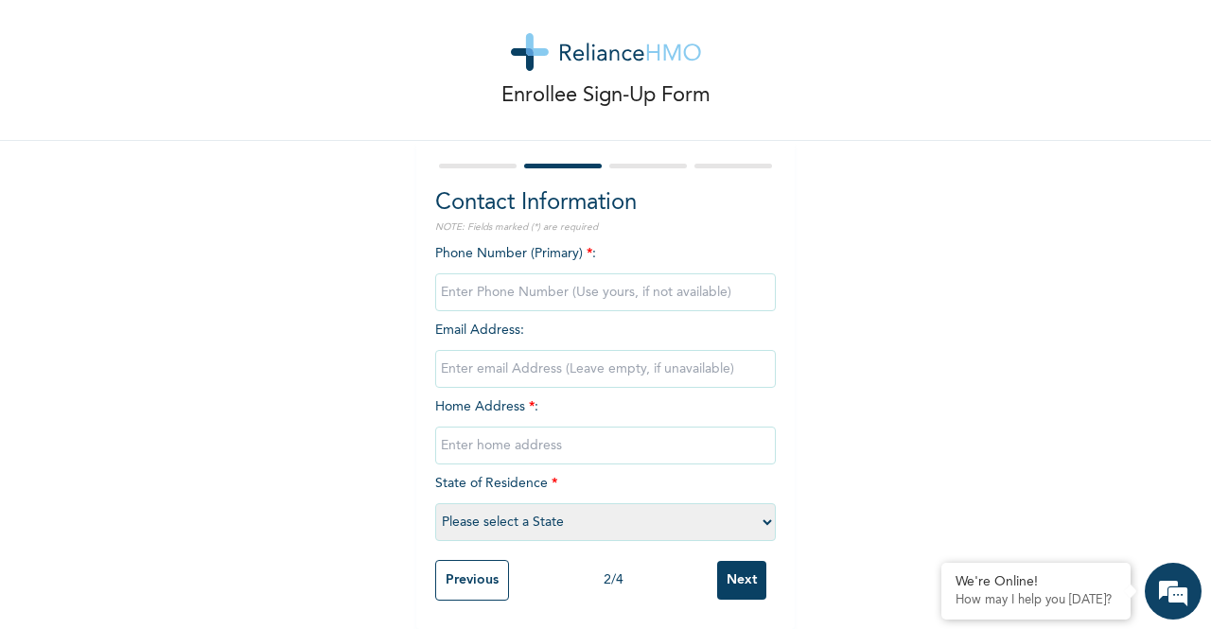
click at [513, 273] on input "phone" at bounding box center [605, 292] width 341 height 38
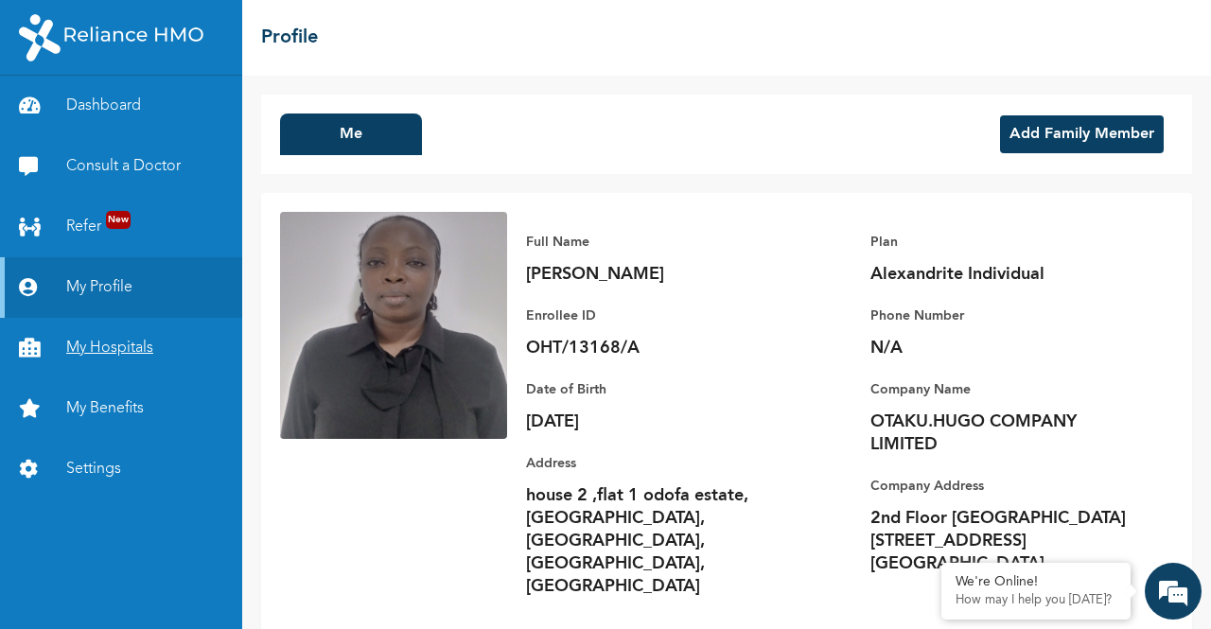
click at [145, 350] on link "My Hospitals" at bounding box center [121, 348] width 242 height 61
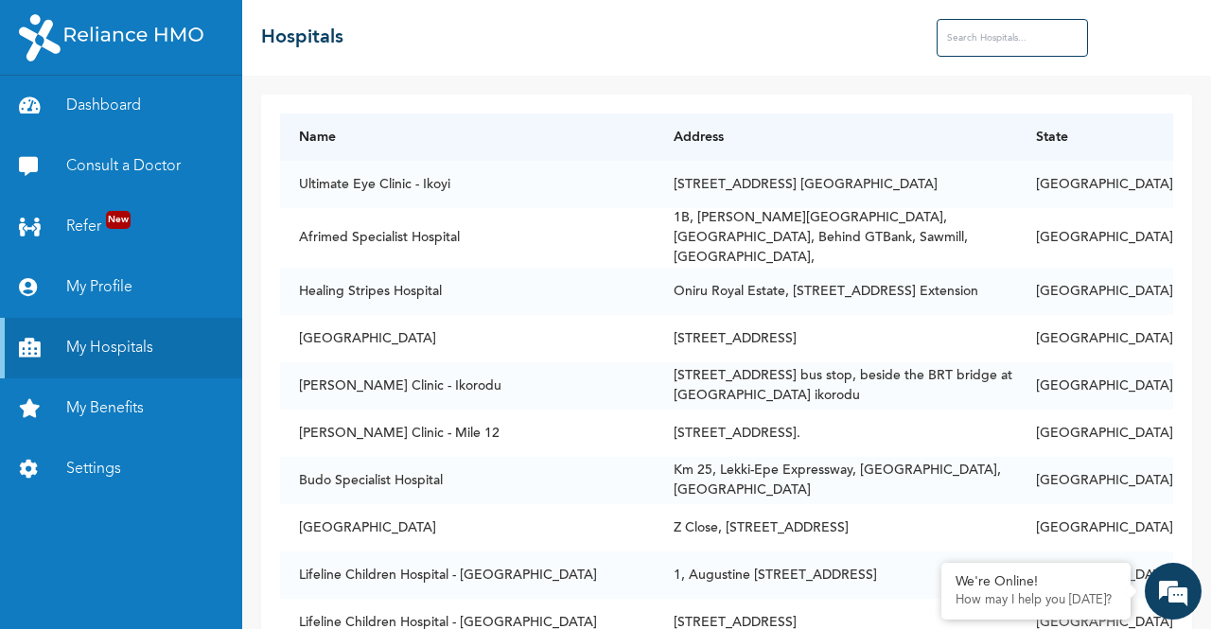
click at [997, 33] on input "text" at bounding box center [1012, 38] width 151 height 38
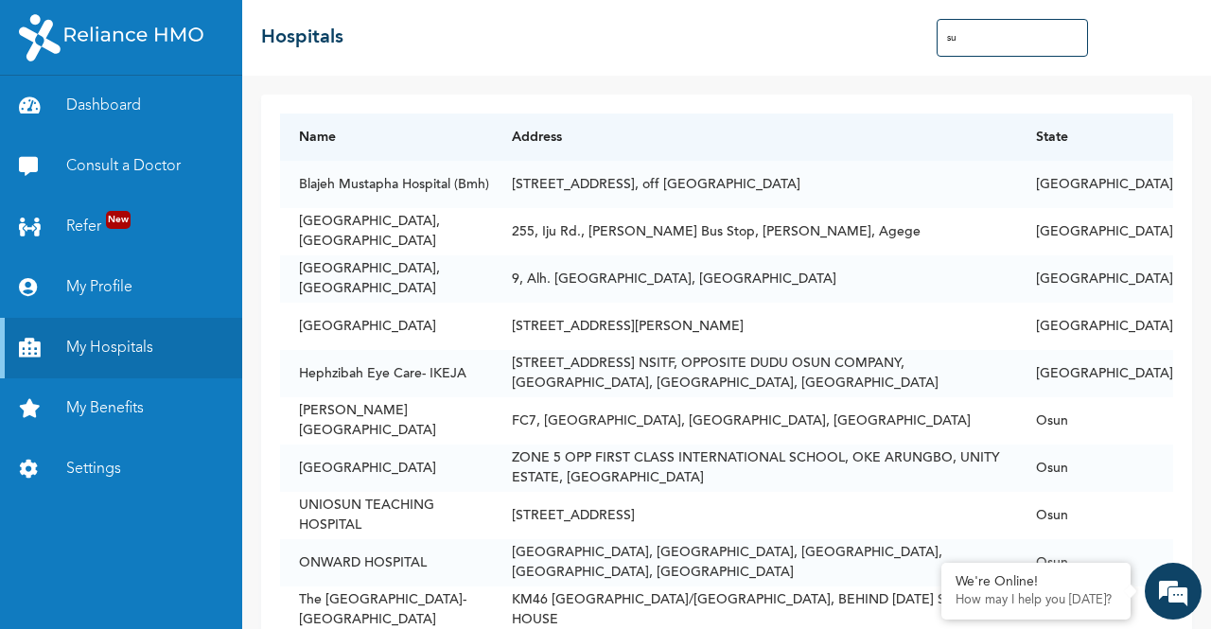
type input "s"
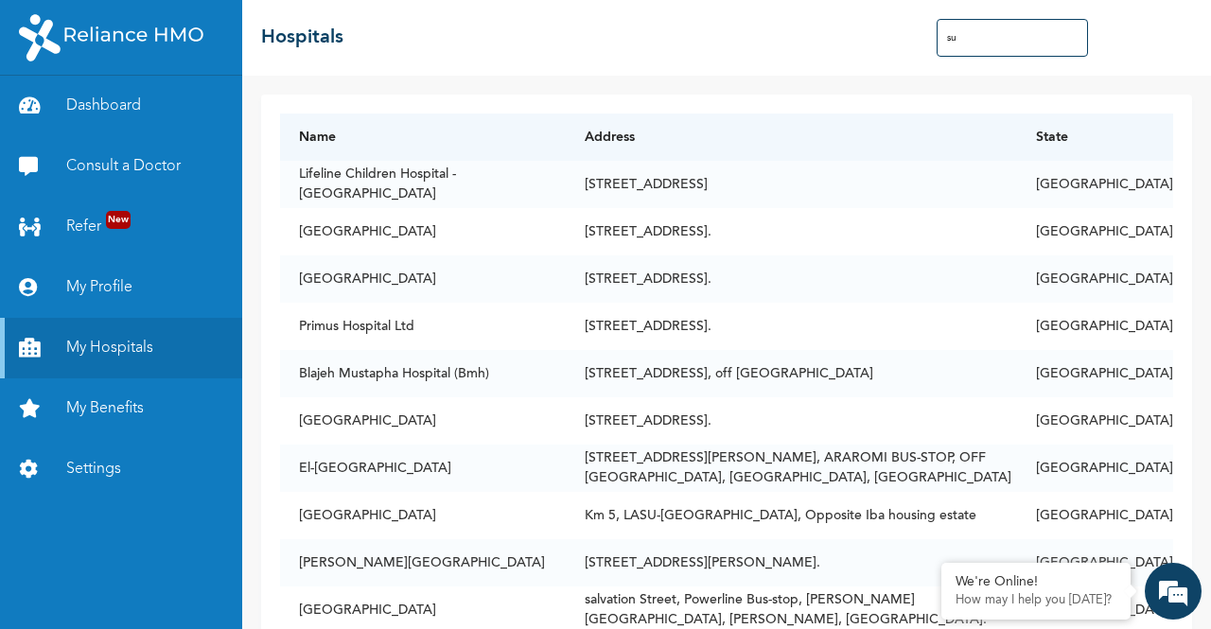
type input "s"
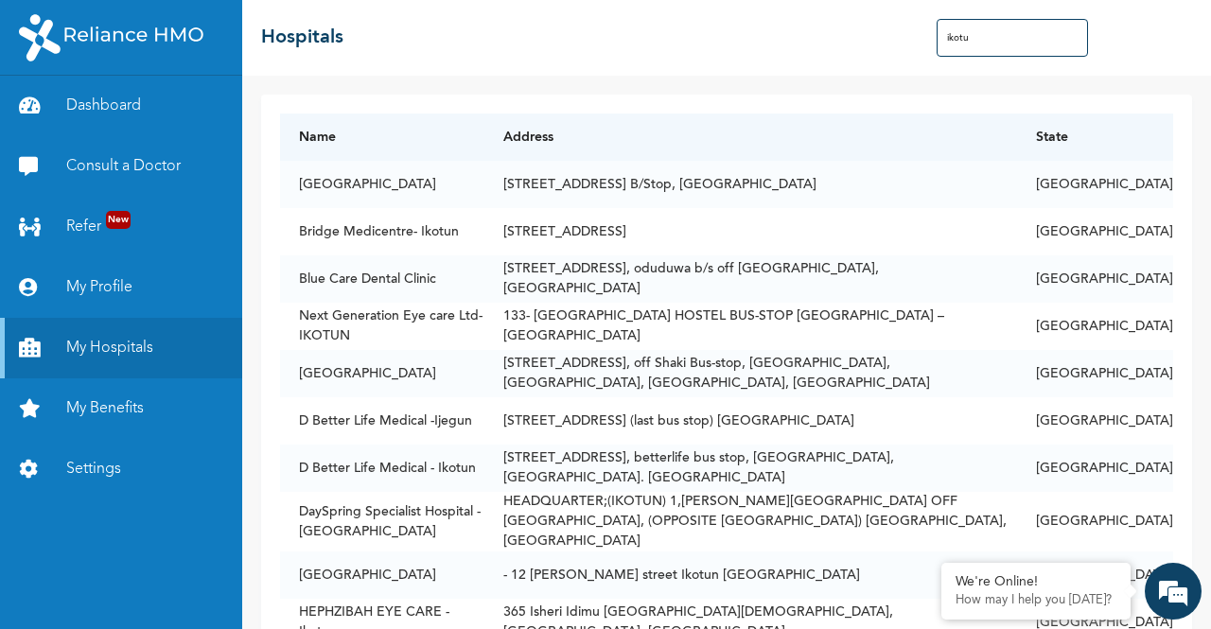
type input "ikotu"
